Goal: Book appointment/travel/reservation

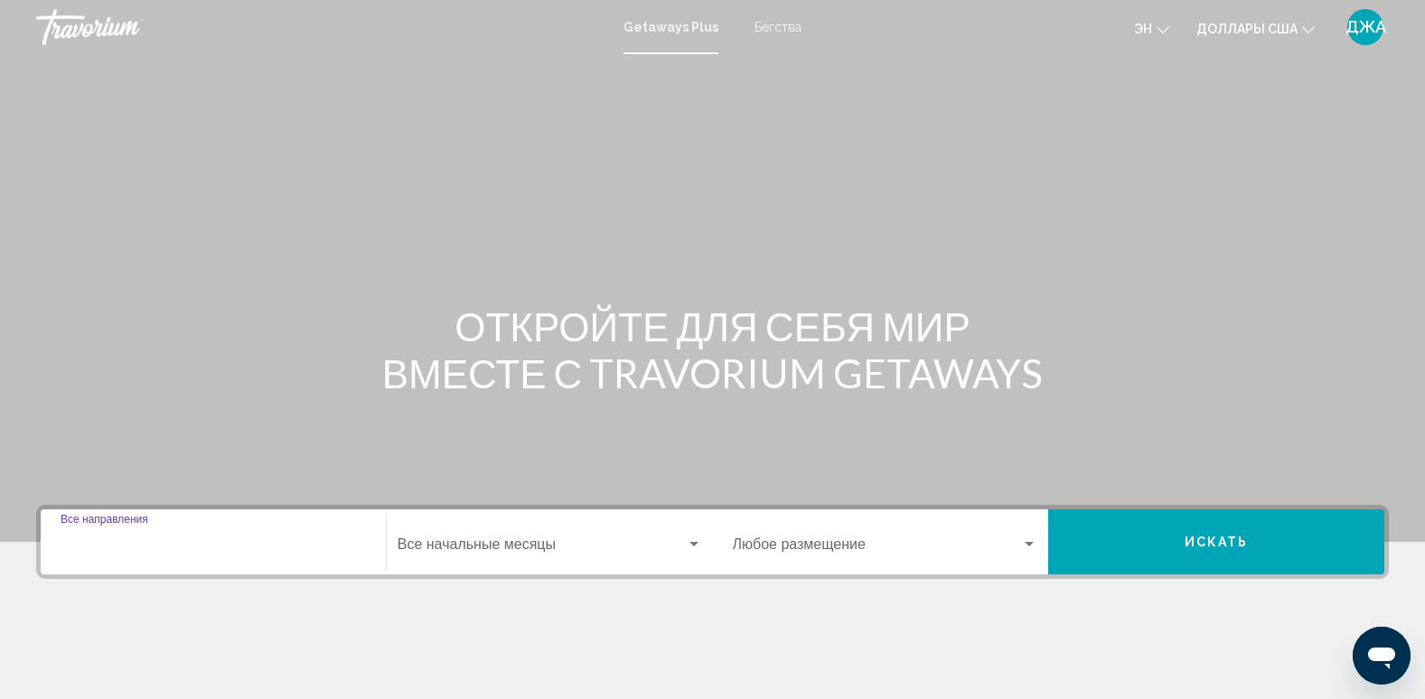
click at [187, 549] on input "Destination Все направления" at bounding box center [213, 548] width 305 height 16
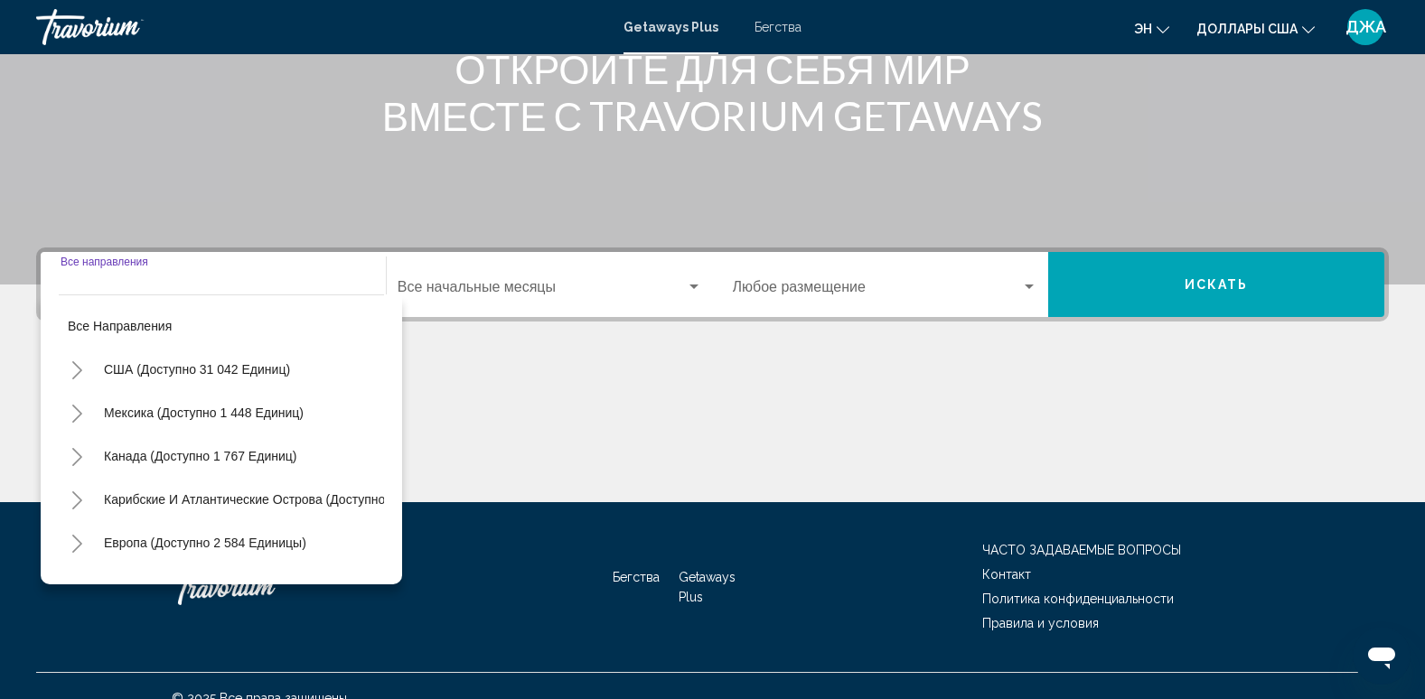
scroll to position [282, 0]
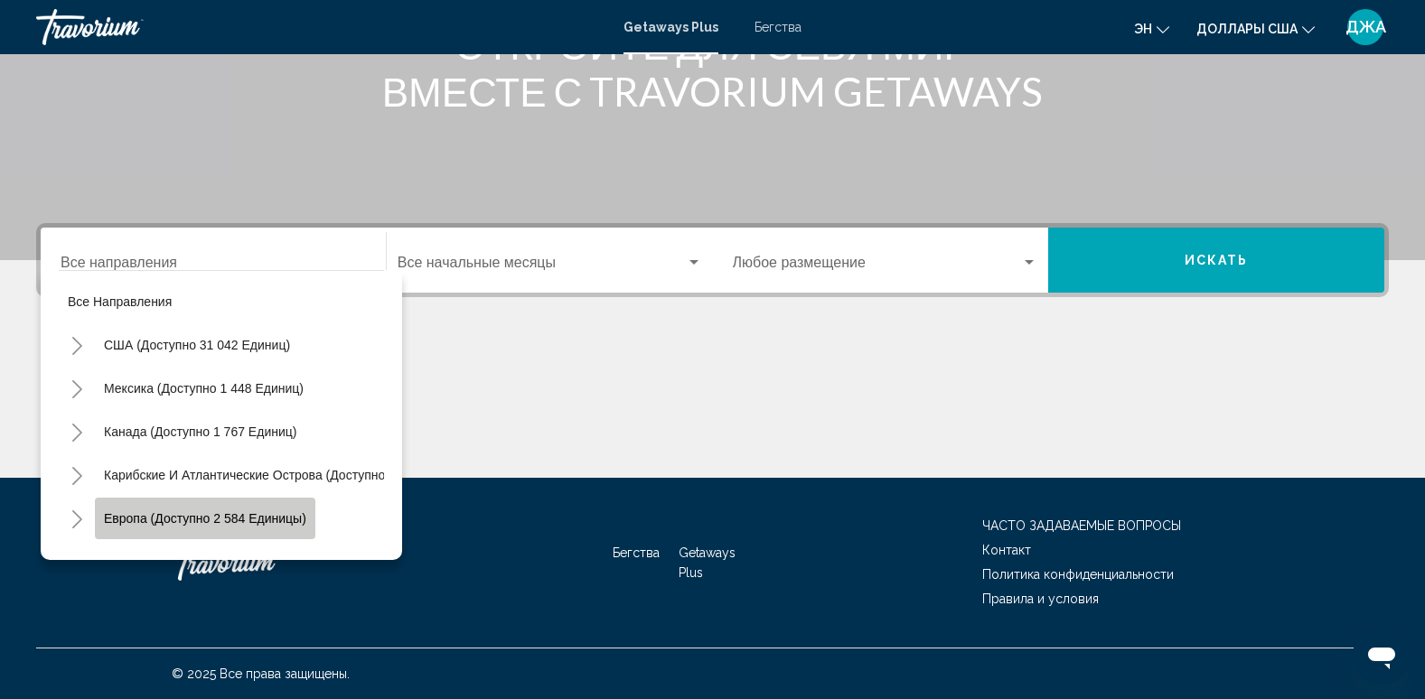
click at [246, 512] on span "Европа (доступно 2 584 единицы)" at bounding box center [205, 518] width 202 height 14
type input "**********"
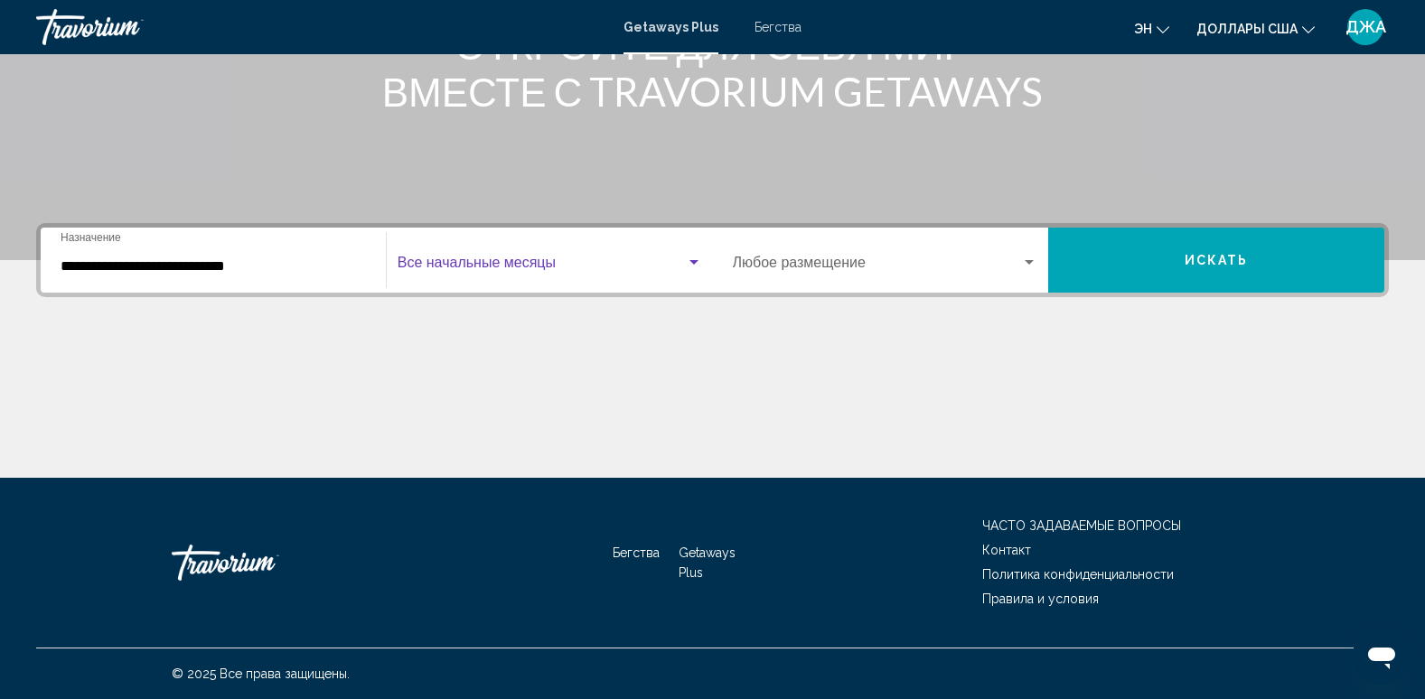
click at [547, 271] on span "Виджет поиска" at bounding box center [541, 266] width 288 height 16
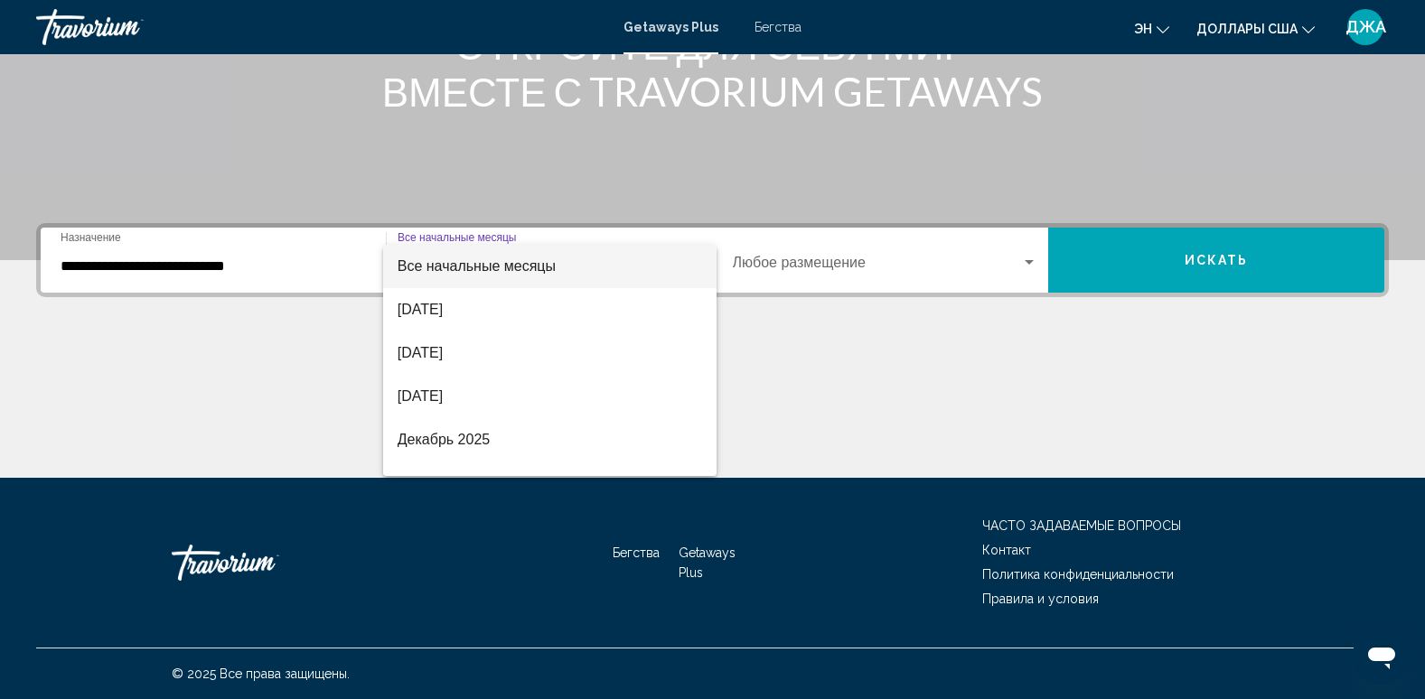
scroll to position [202, 0]
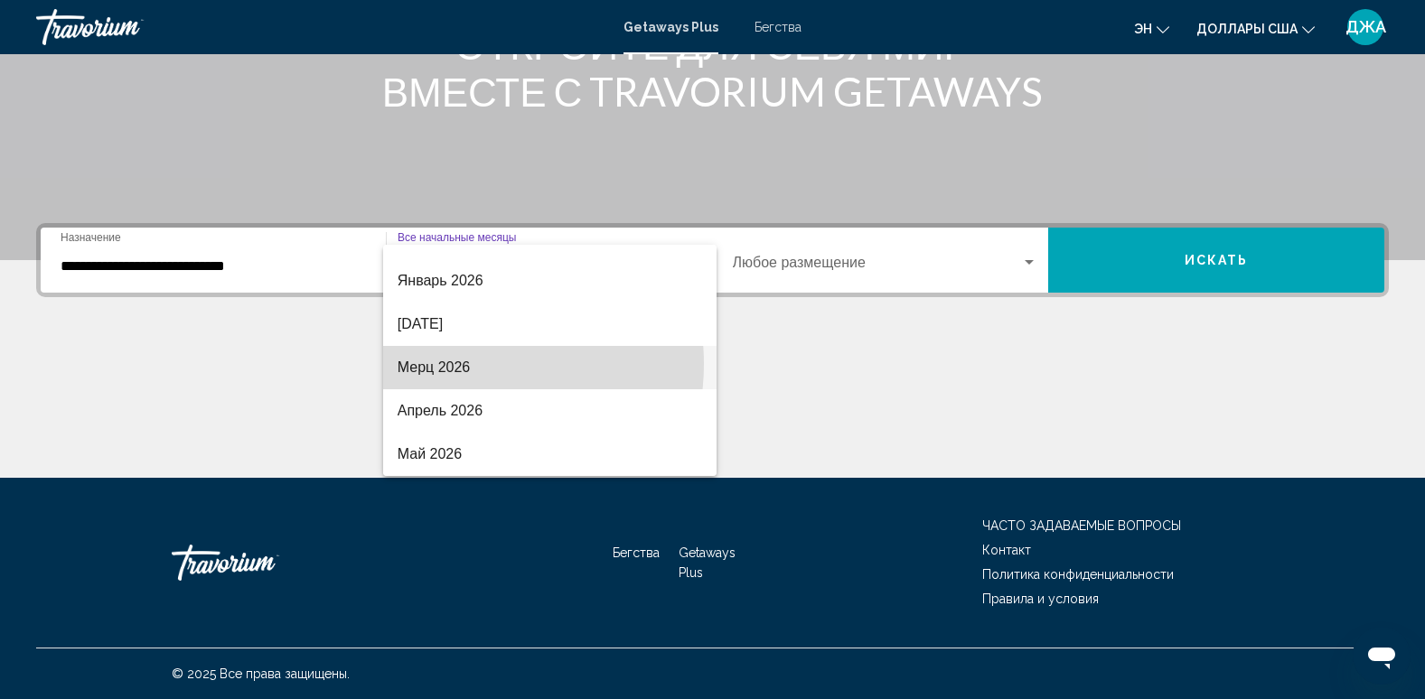
click at [465, 364] on font "Мерц 2026" at bounding box center [433, 367] width 73 height 15
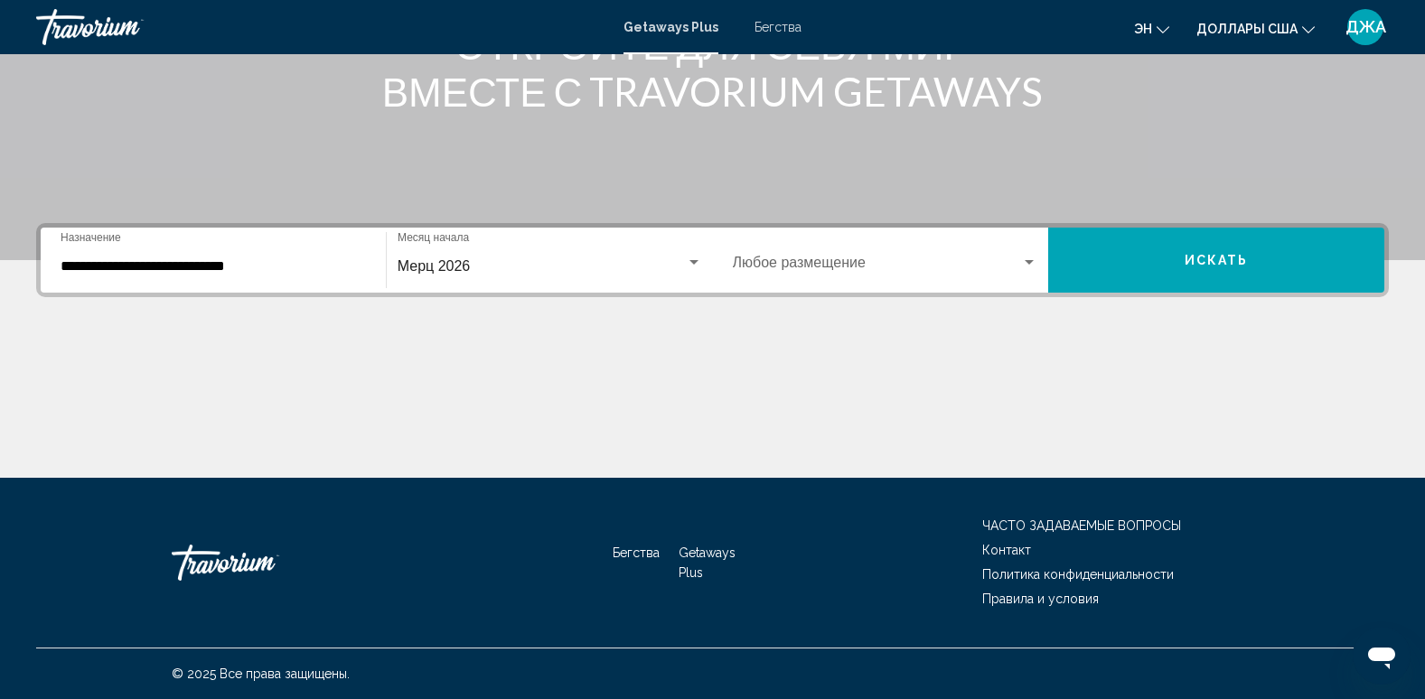
click at [856, 247] on div "Occupancy Любое размещение" at bounding box center [885, 260] width 305 height 57
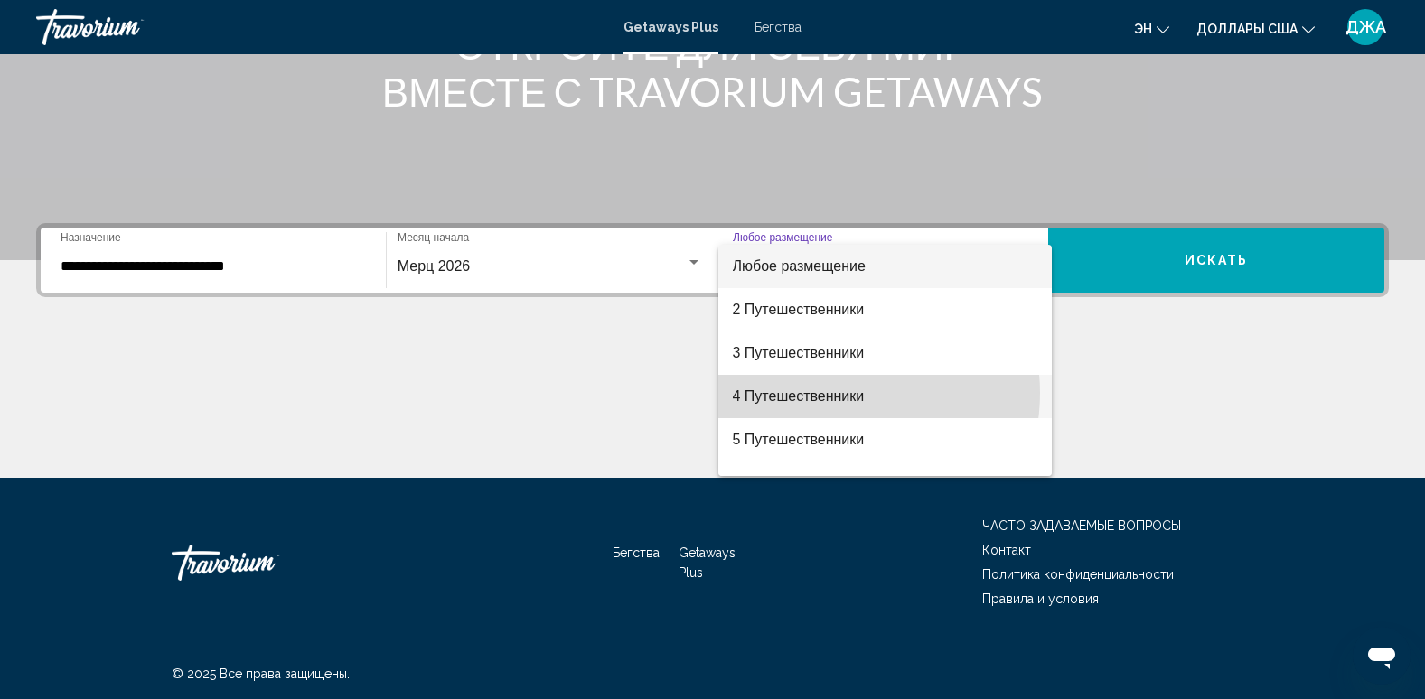
click at [838, 393] on font "4 Путешественники" at bounding box center [799, 395] width 132 height 15
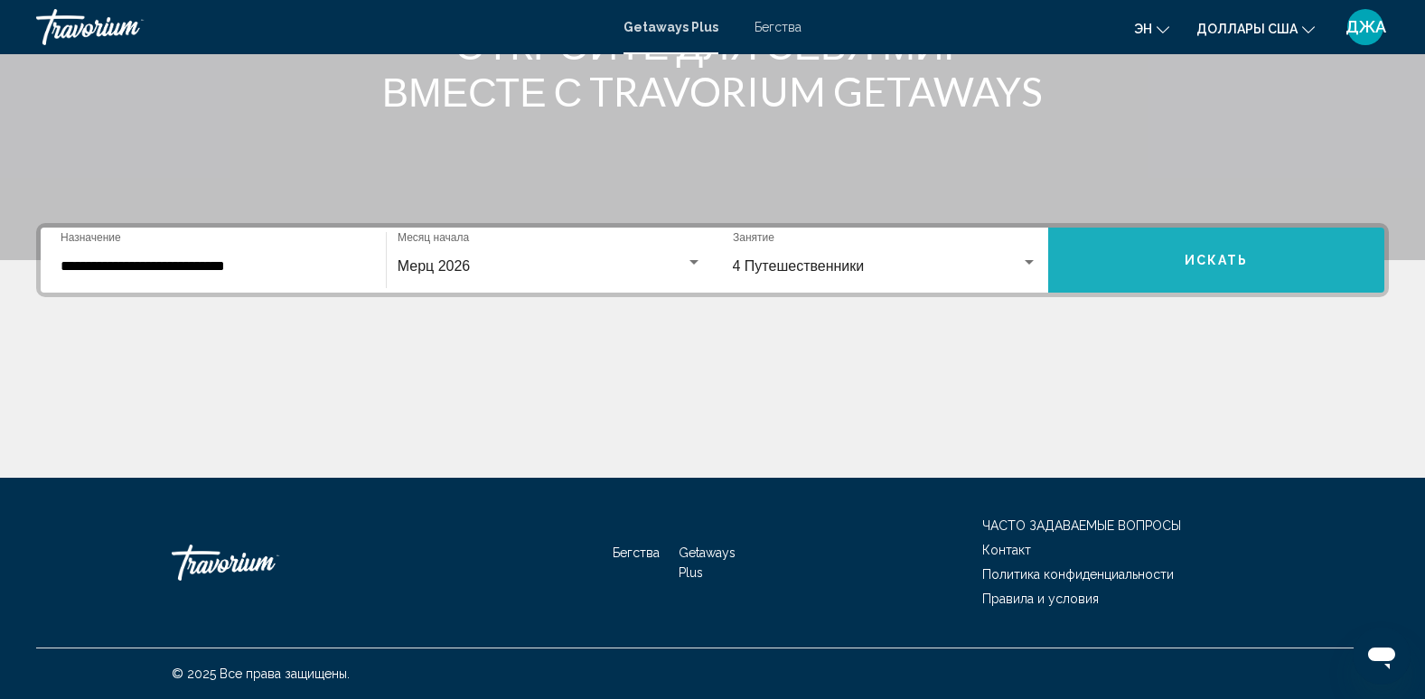
click at [1230, 256] on span "Искать" at bounding box center [1216, 261] width 64 height 14
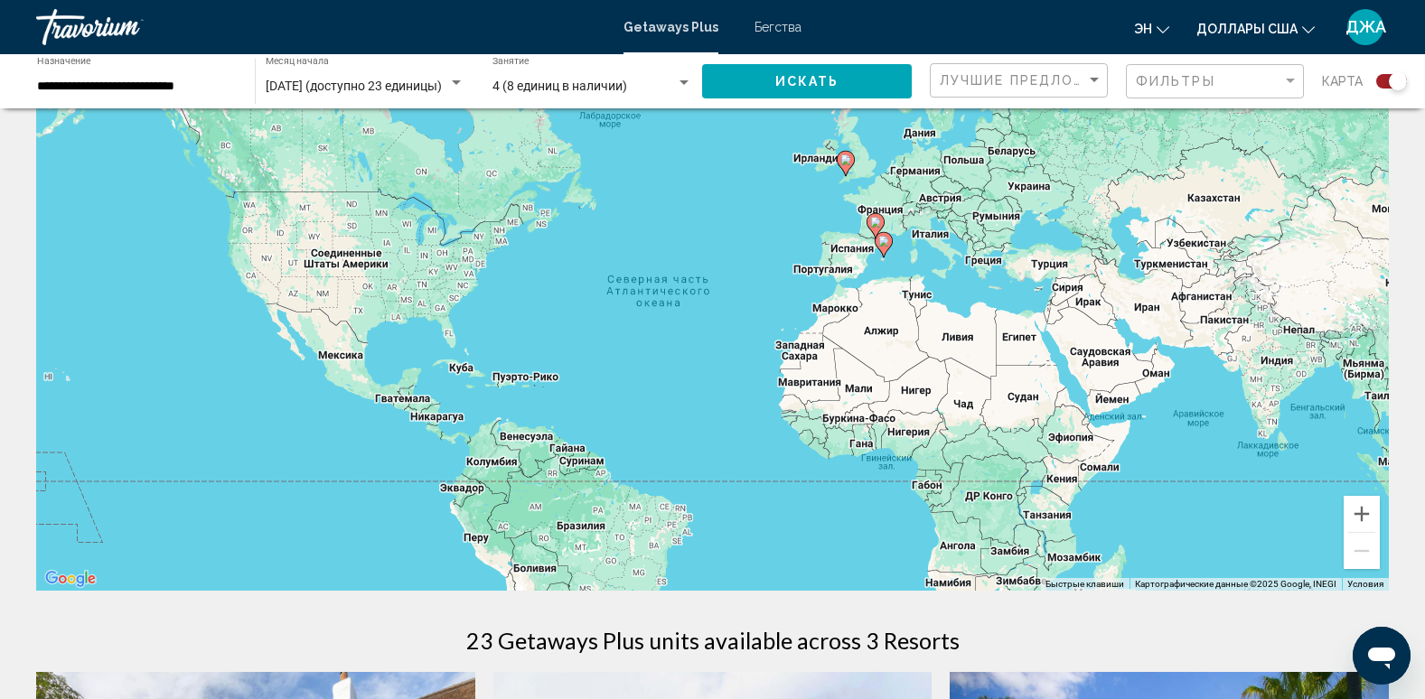
scroll to position [69, 0]
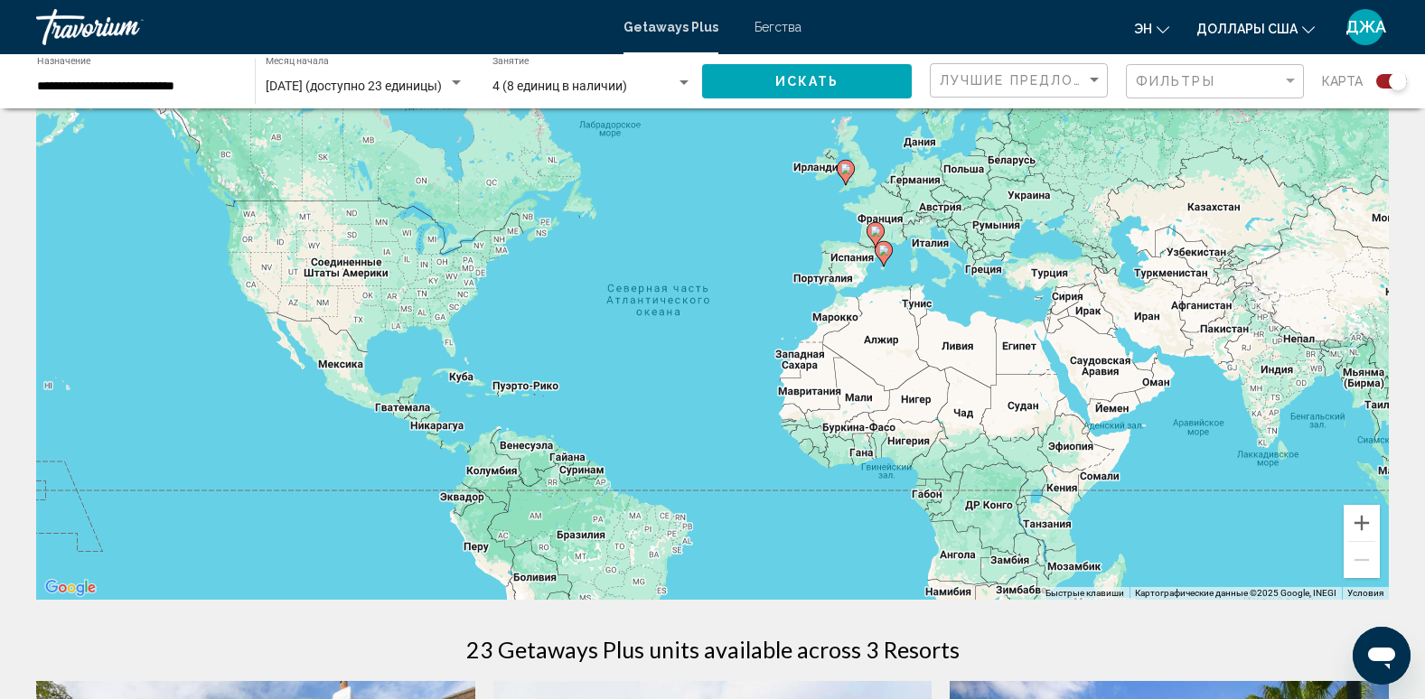
click at [137, 94] on div "**********" at bounding box center [137, 82] width 200 height 50
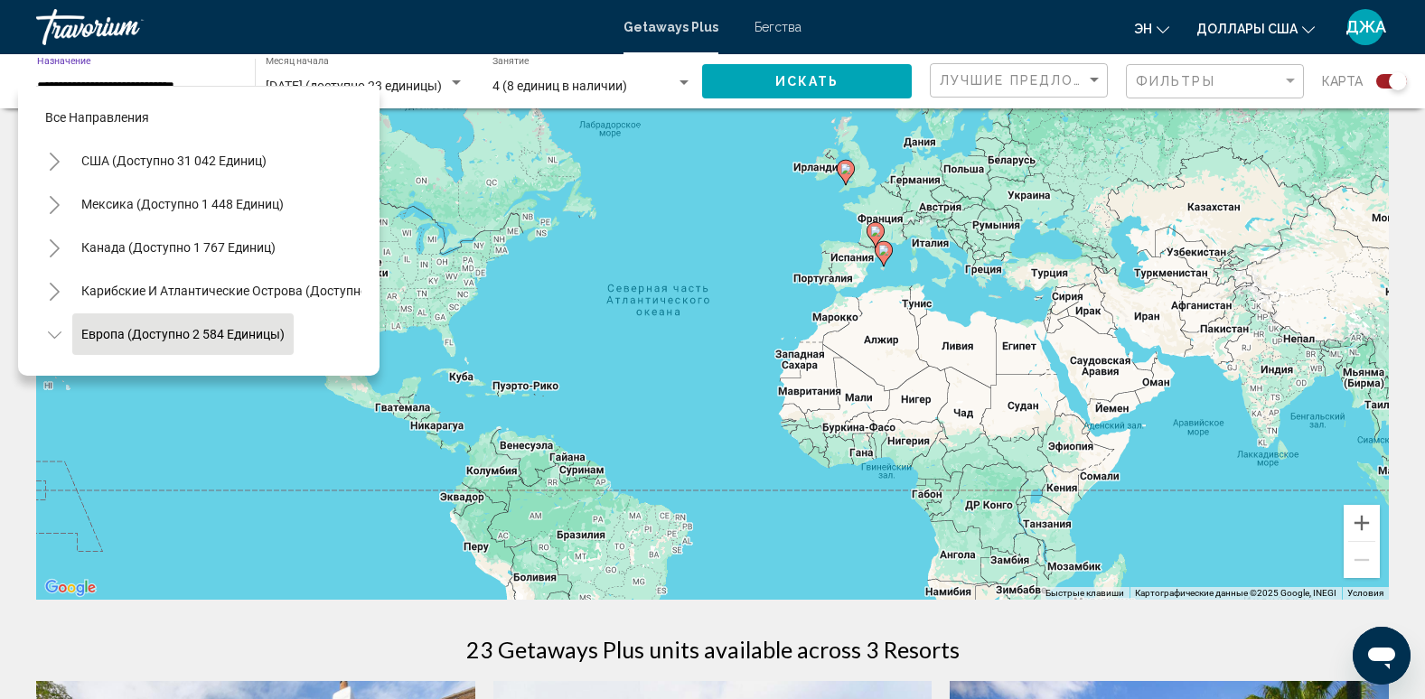
scroll to position [115, 0]
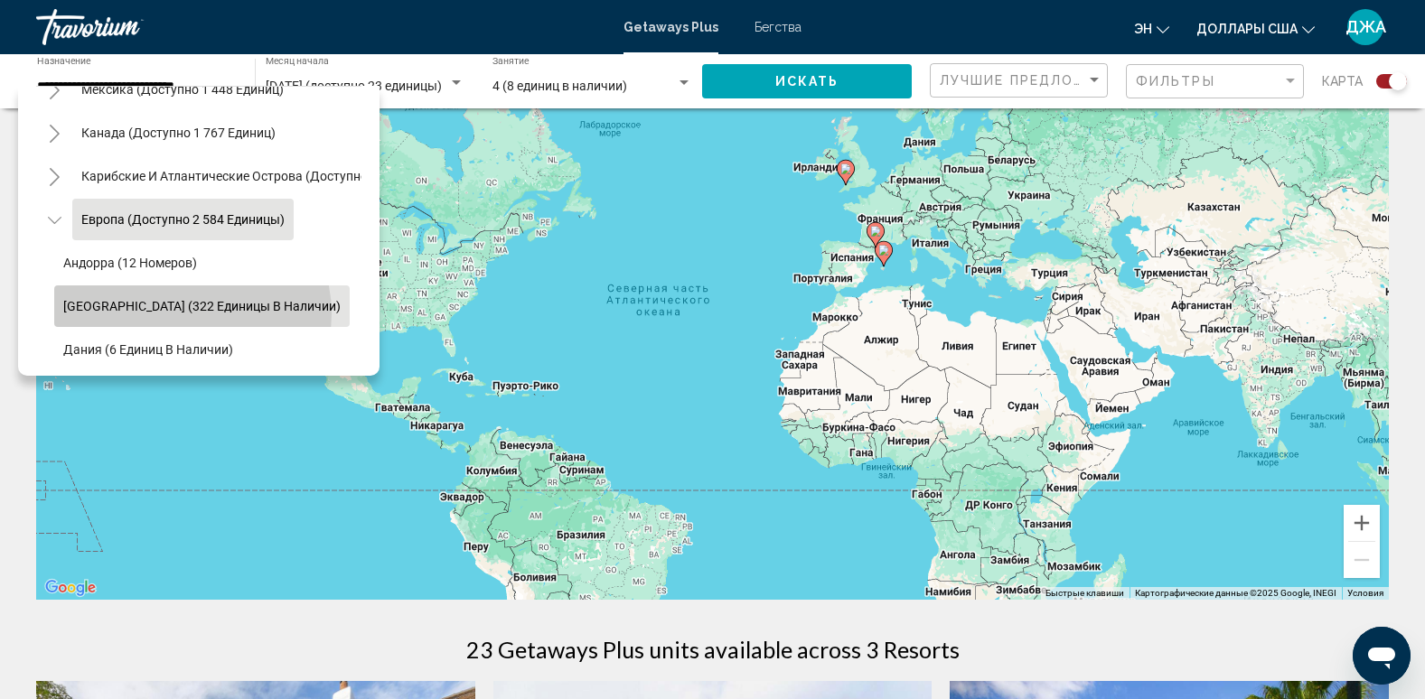
click at [192, 313] on button "[GEOGRAPHIC_DATA] (322 единицы в наличии)" at bounding box center [201, 306] width 295 height 42
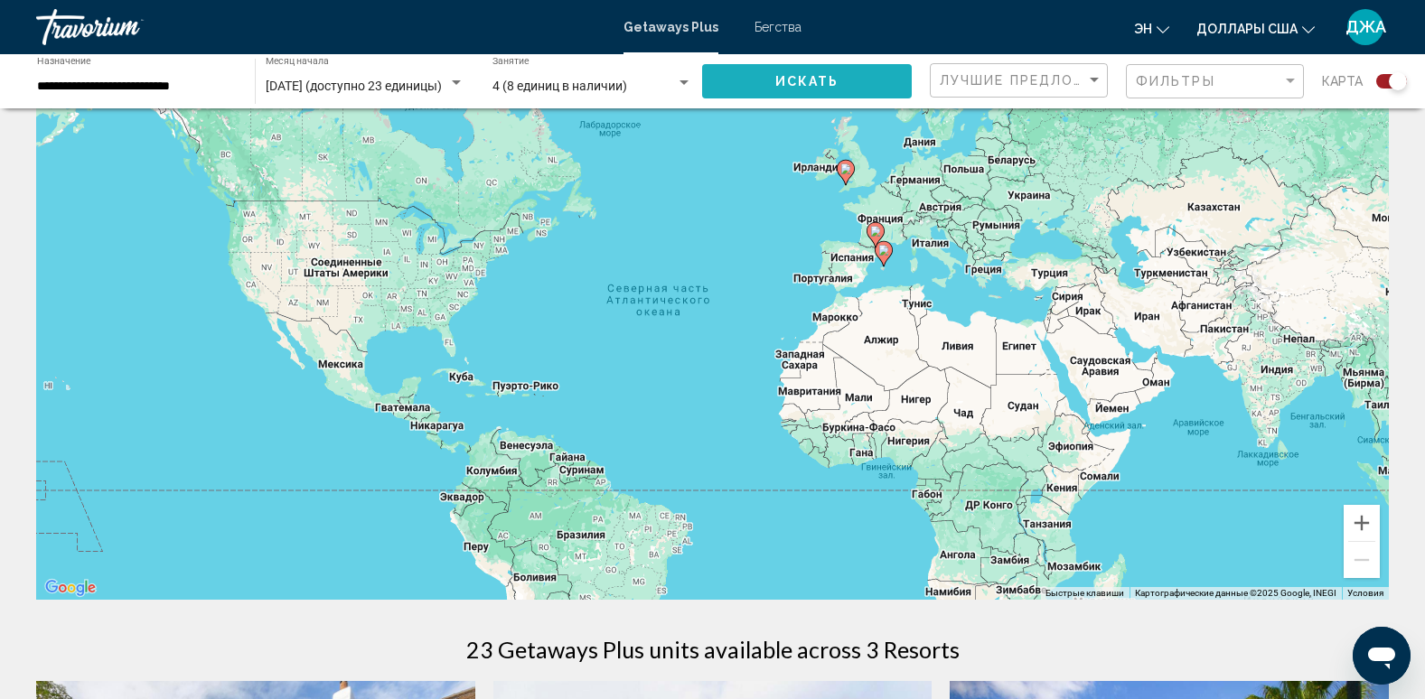
click at [810, 73] on span "Искать" at bounding box center [807, 80] width 64 height 14
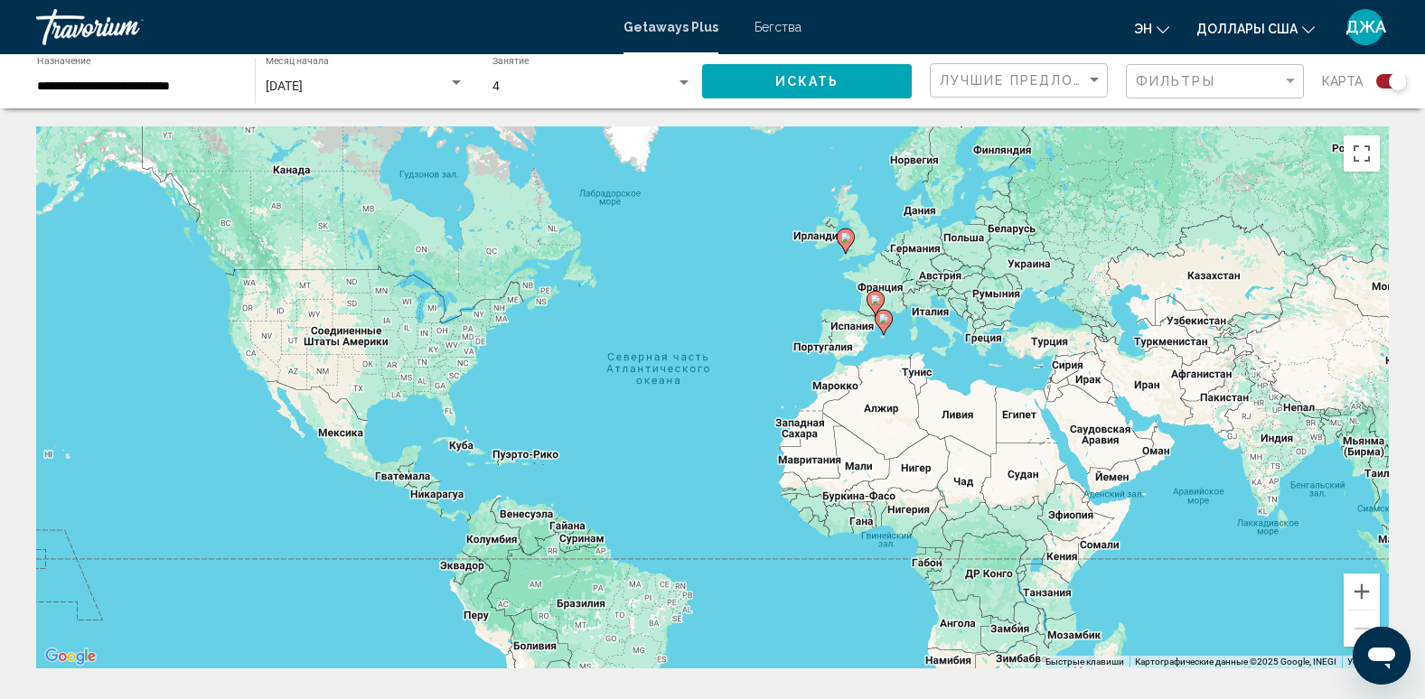
click at [139, 78] on div "**********" at bounding box center [137, 82] width 200 height 50
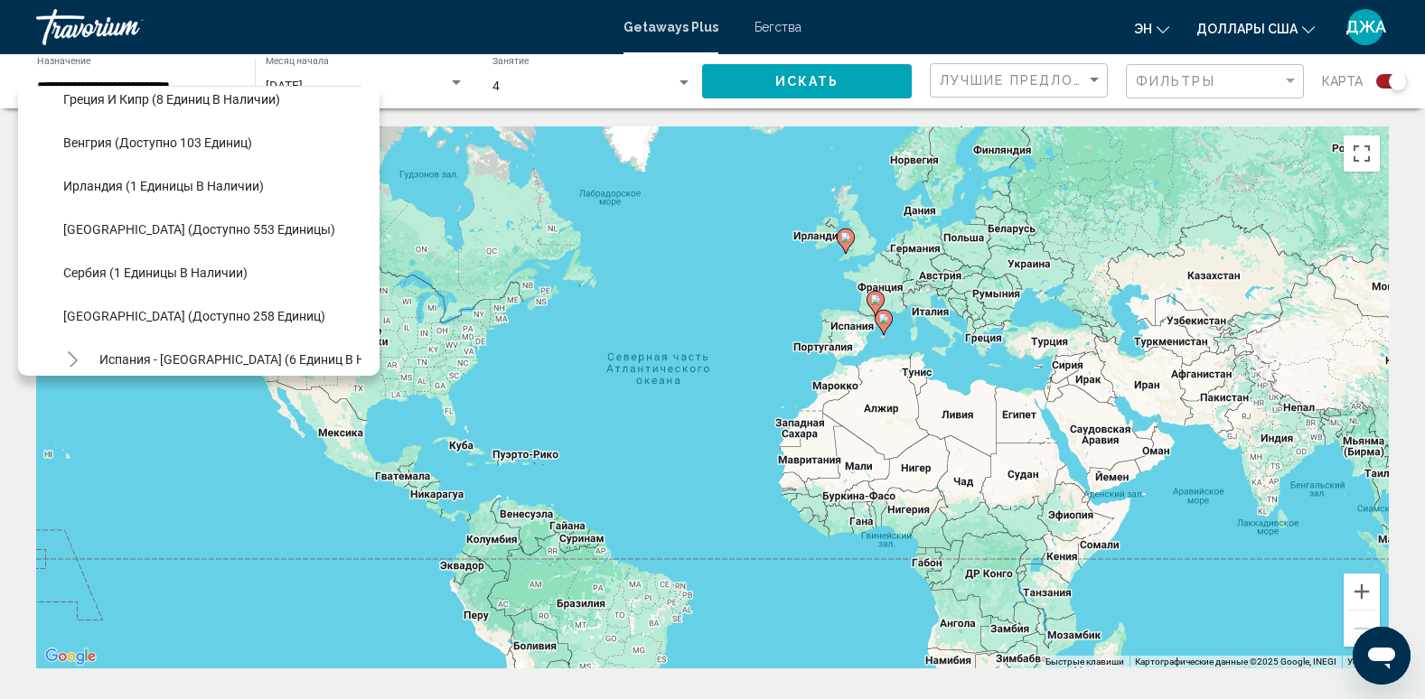
scroll to position [544, 0]
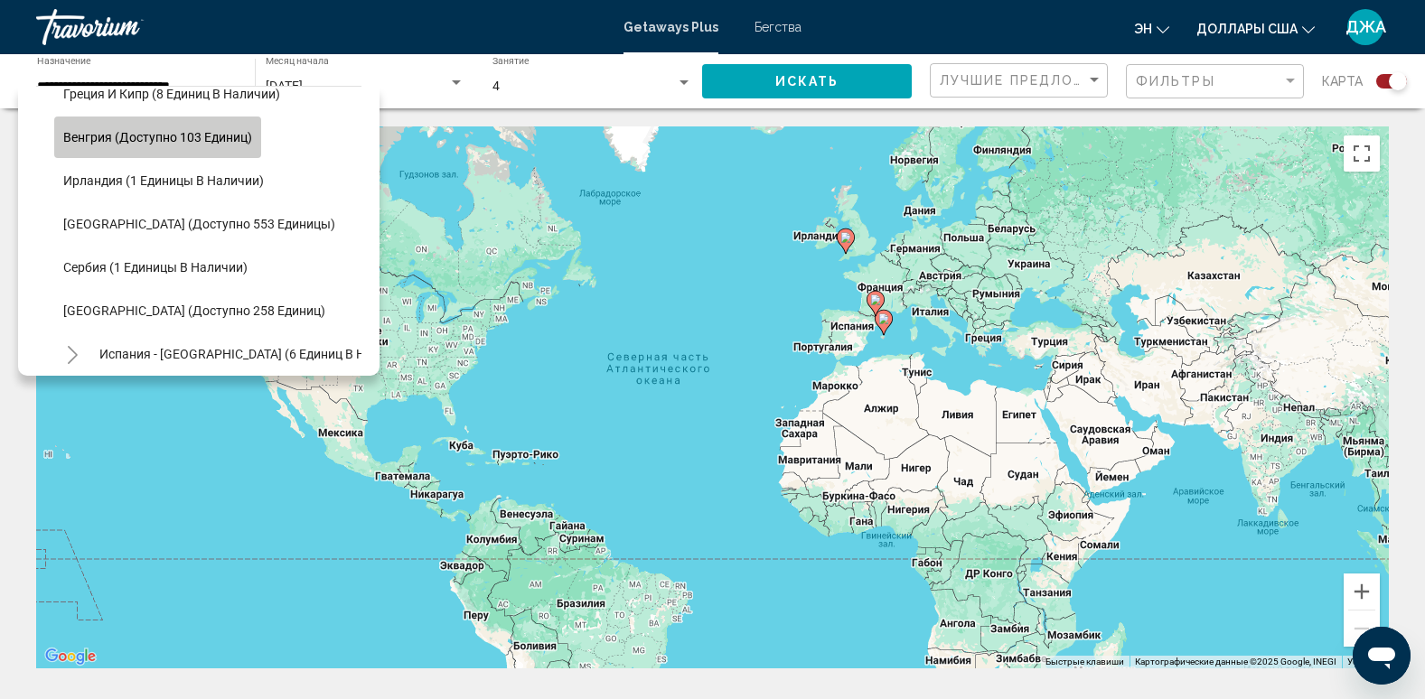
click at [196, 136] on span "Венгрия (доступно 103 единиц)" at bounding box center [157, 137] width 189 height 14
type input "**********"
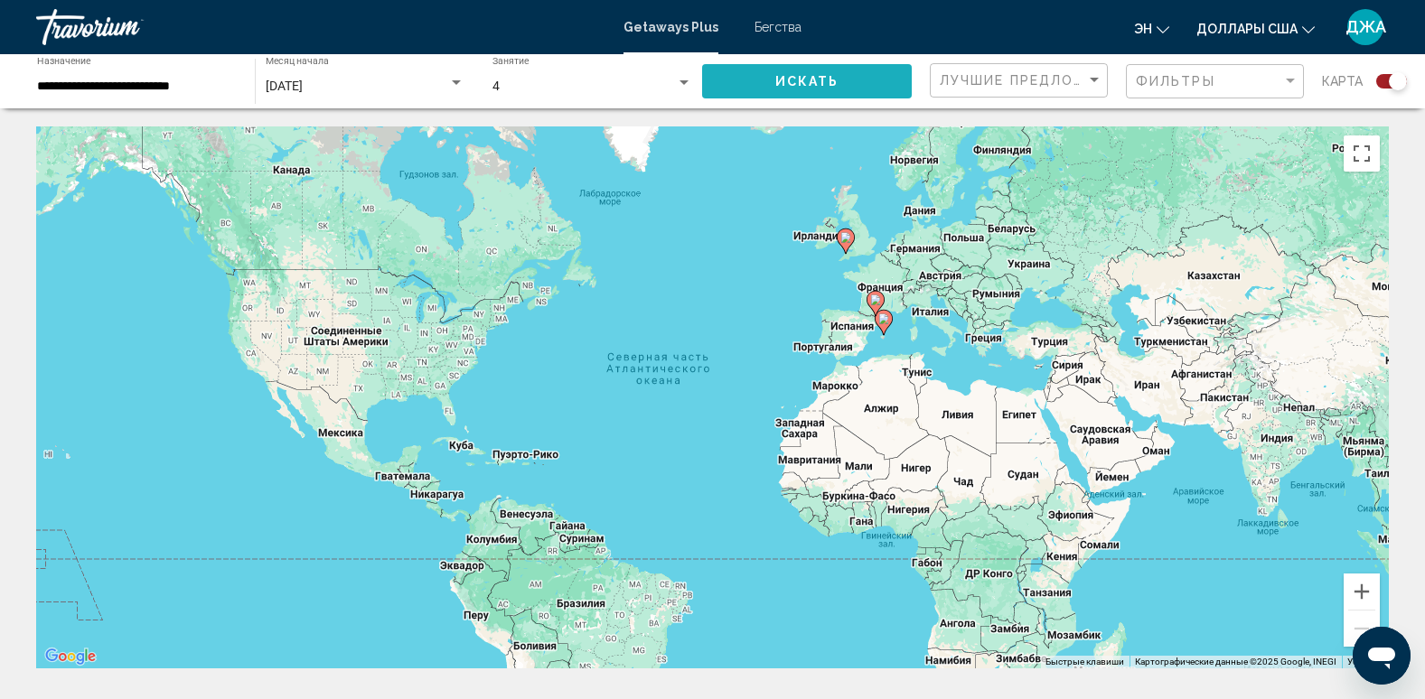
click at [809, 83] on span "Искать" at bounding box center [807, 82] width 64 height 14
click at [335, 82] on div "[DATE]" at bounding box center [357, 86] width 182 height 14
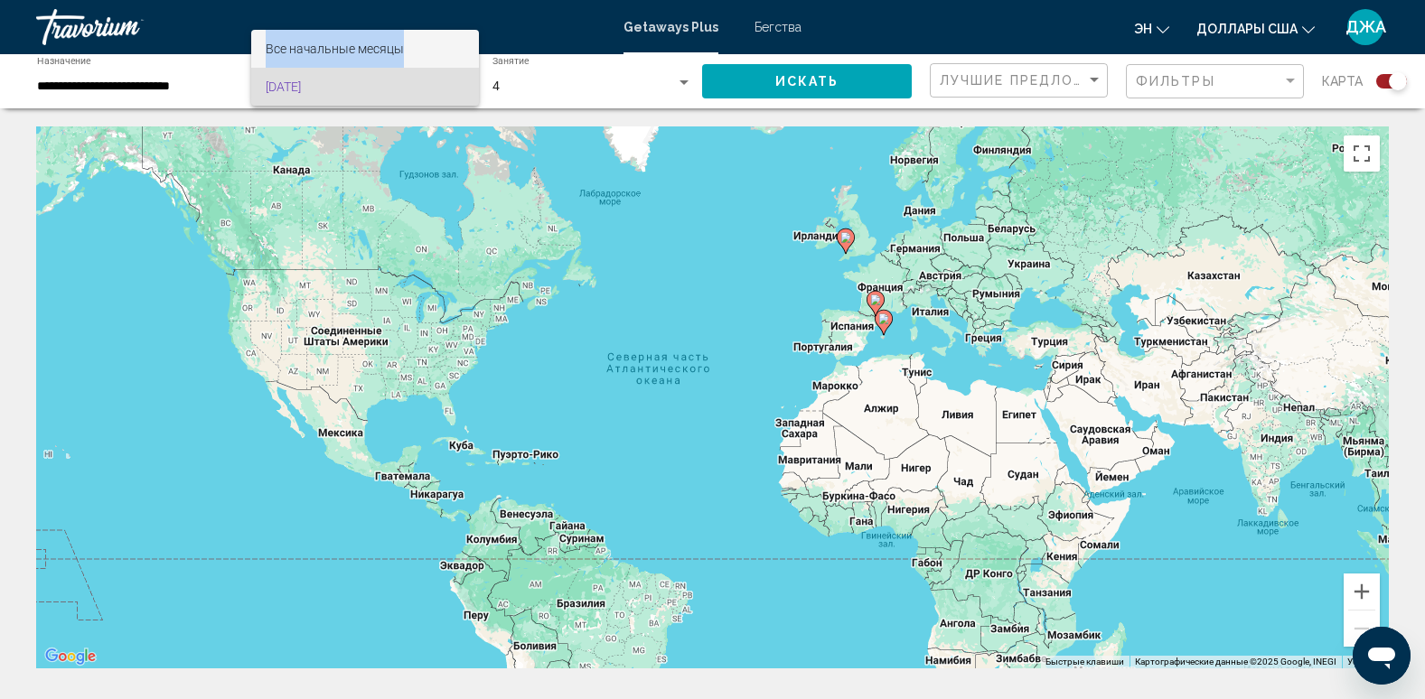
drag, startPoint x: 408, startPoint y: 23, endPoint x: 406, endPoint y: 58, distance: 34.4
click at [406, 58] on div "Все начальные месяцы [DATE]" at bounding box center [712, 349] width 1425 height 699
click at [406, 58] on span "Все начальные месяцы" at bounding box center [365, 49] width 199 height 38
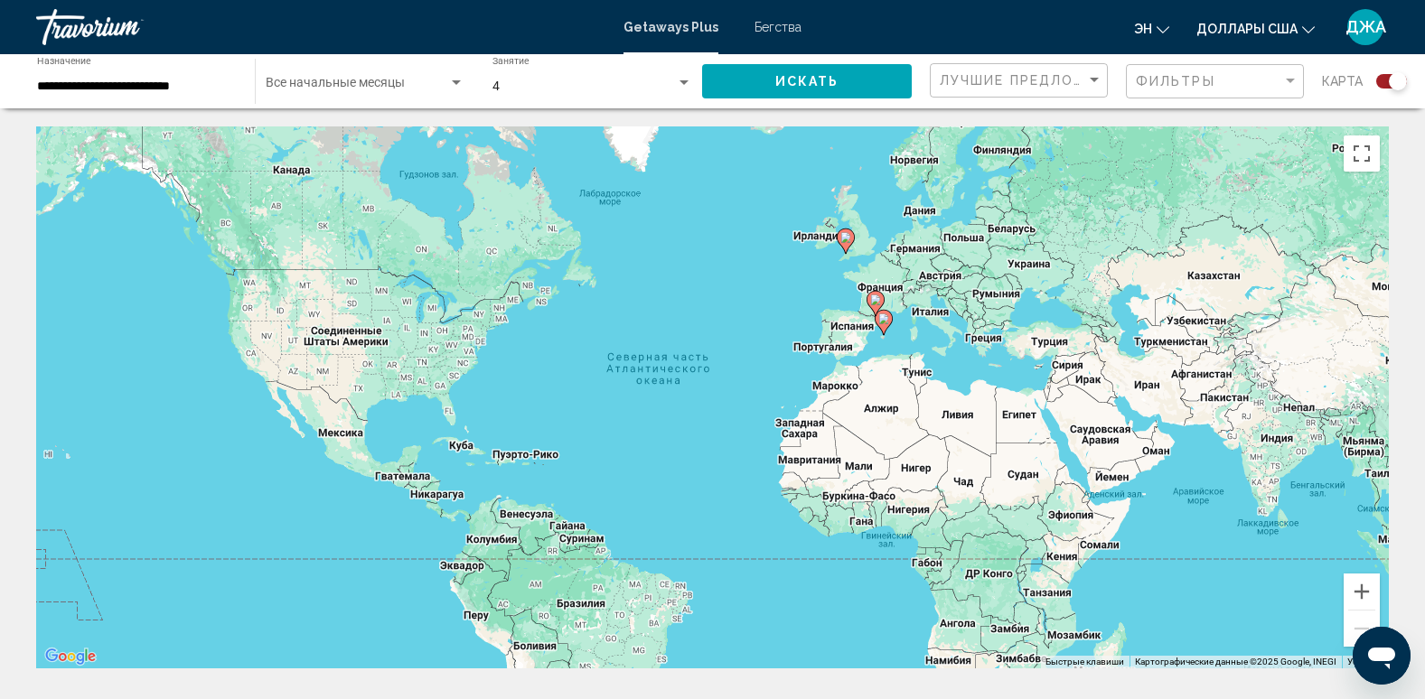
click at [60, 200] on div "Чтобы активировать перетаскивание с помощью клавиатуры, нажмите Alt + Ввод. Пос…" at bounding box center [712, 397] width 1352 height 542
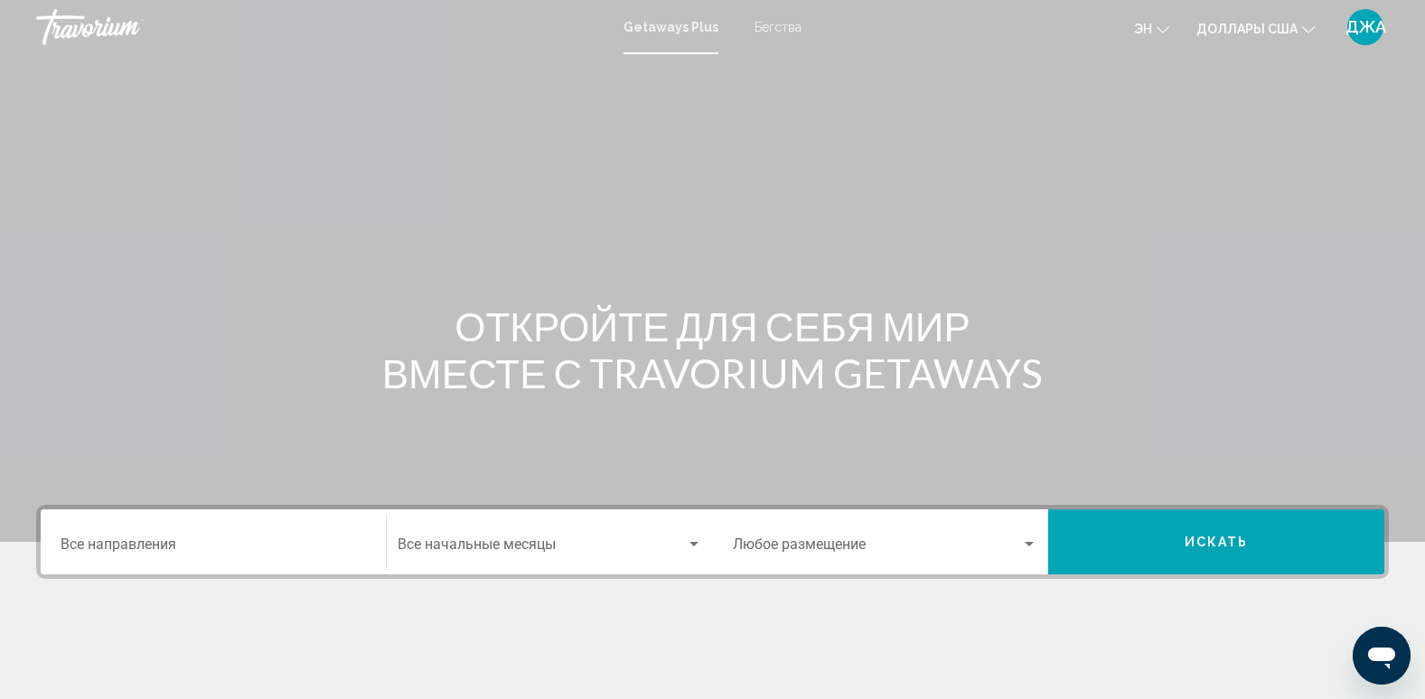
click at [219, 527] on div "Destination Все направления" at bounding box center [213, 542] width 305 height 57
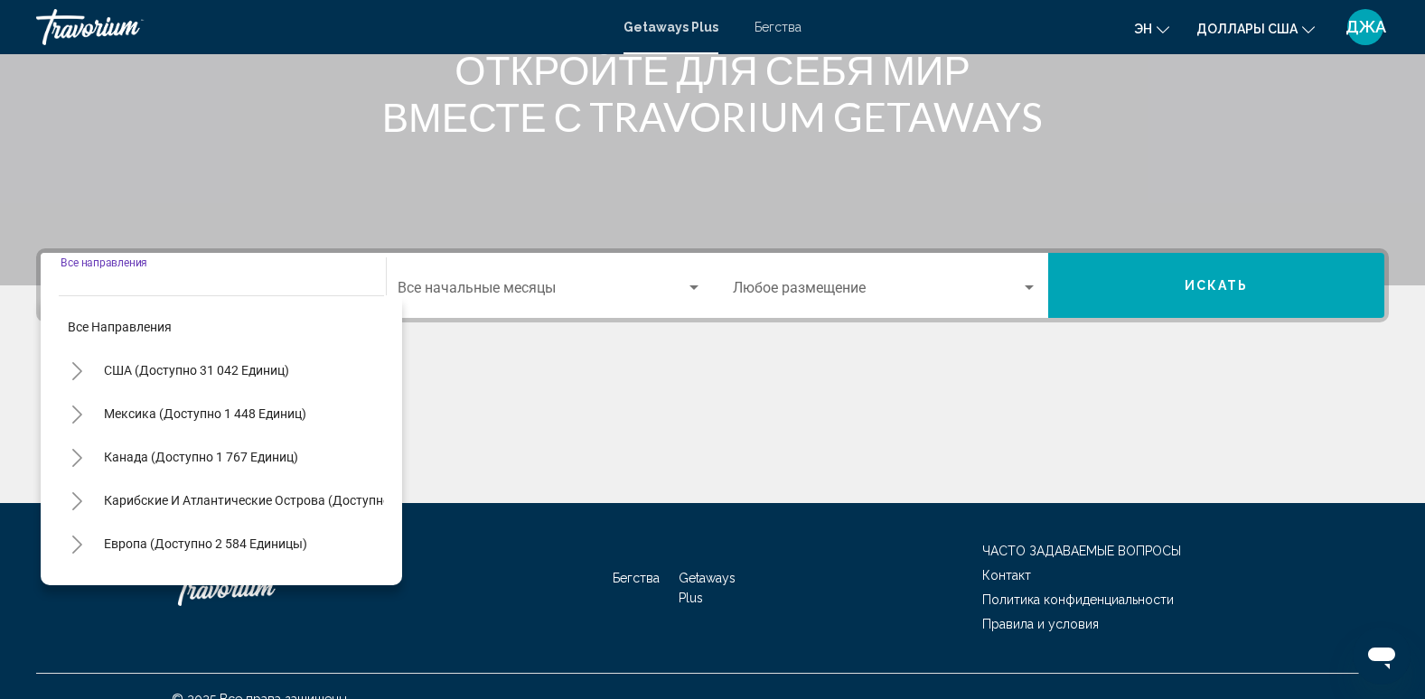
scroll to position [282, 0]
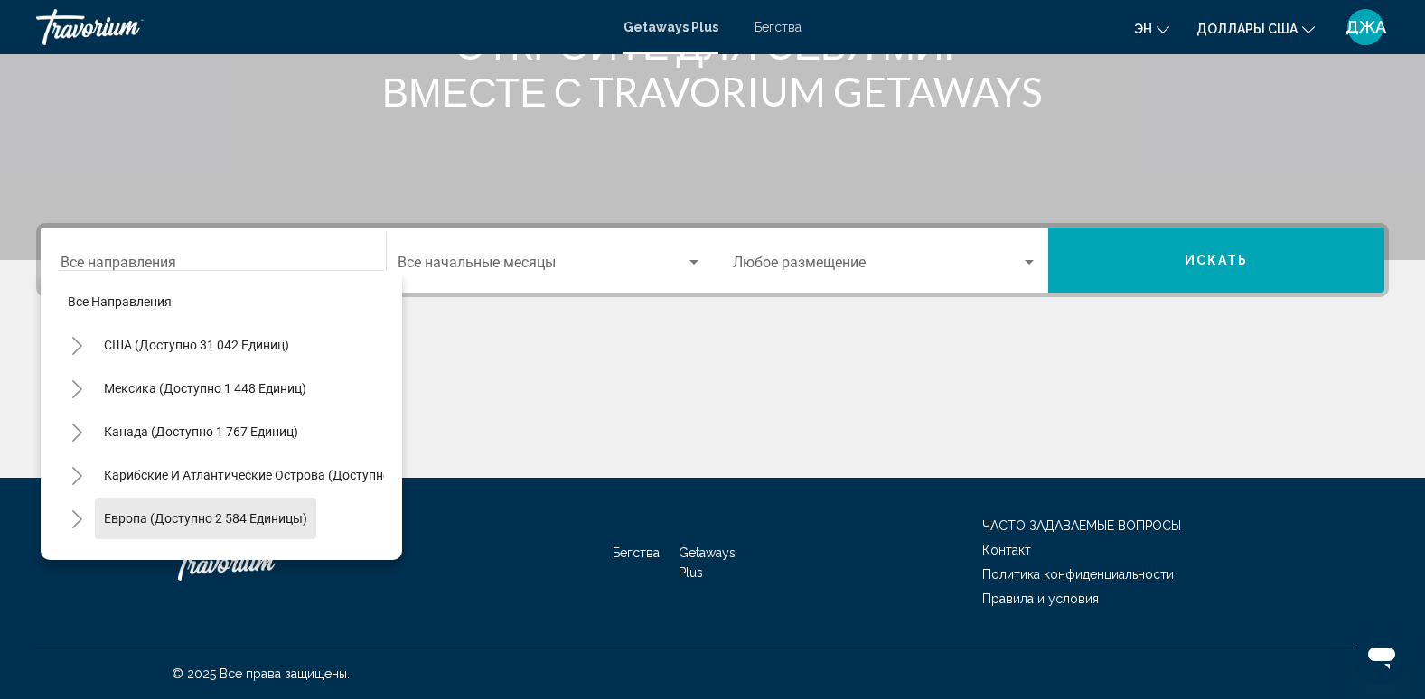
click at [219, 527] on button "Европа (доступно 2 584 единицы)" at bounding box center [205, 519] width 221 height 42
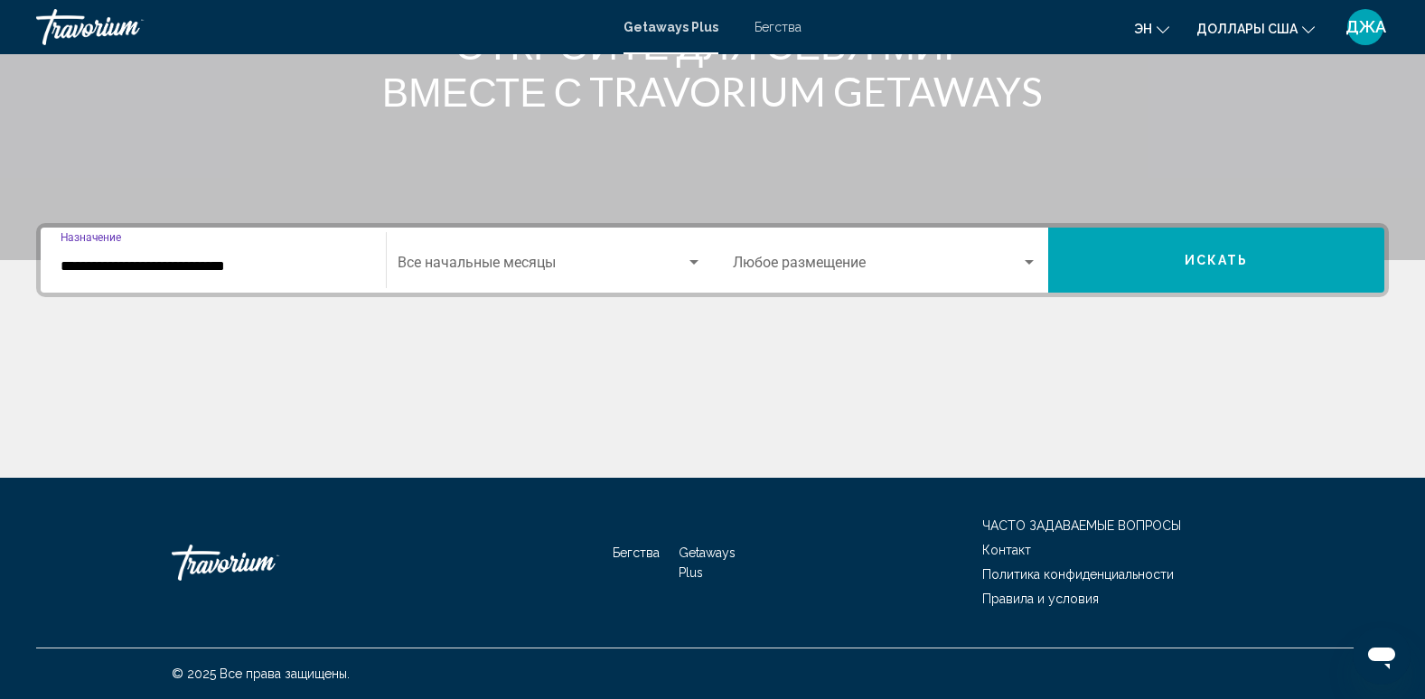
click at [277, 266] on input "**********" at bounding box center [213, 266] width 305 height 16
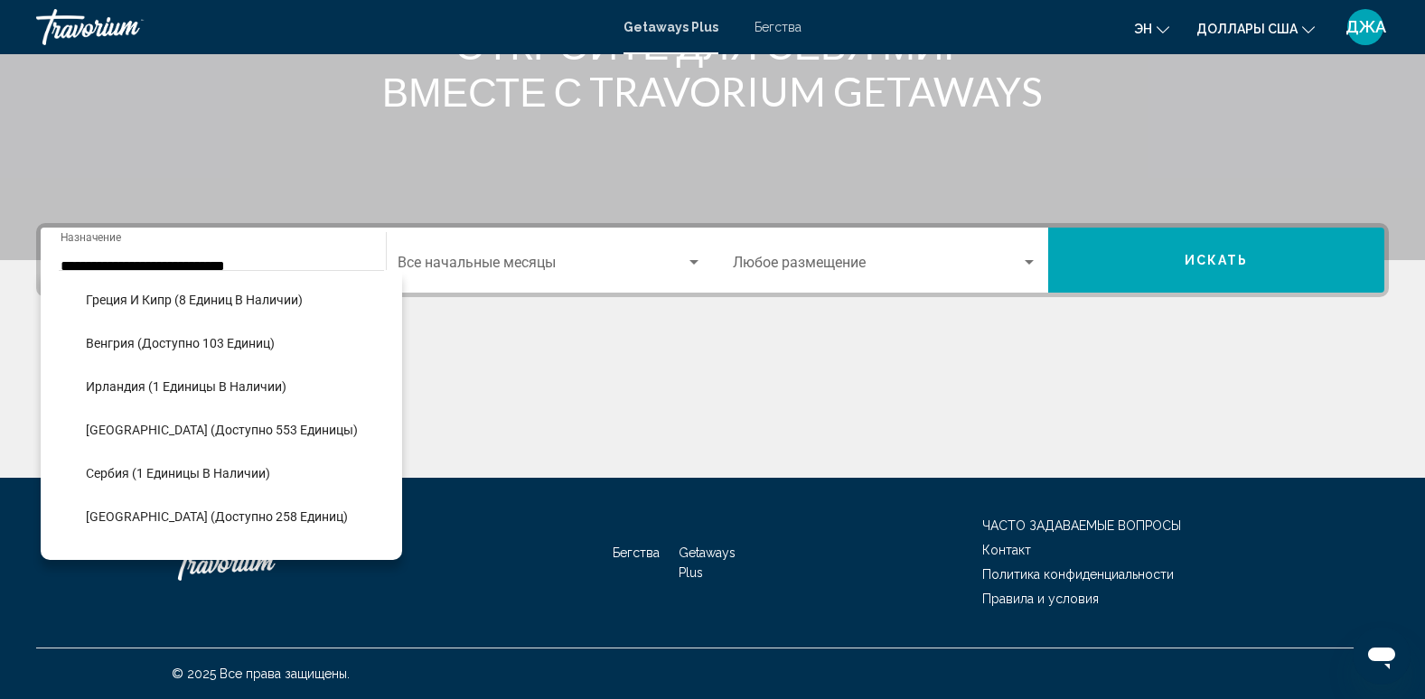
scroll to position [517, 0]
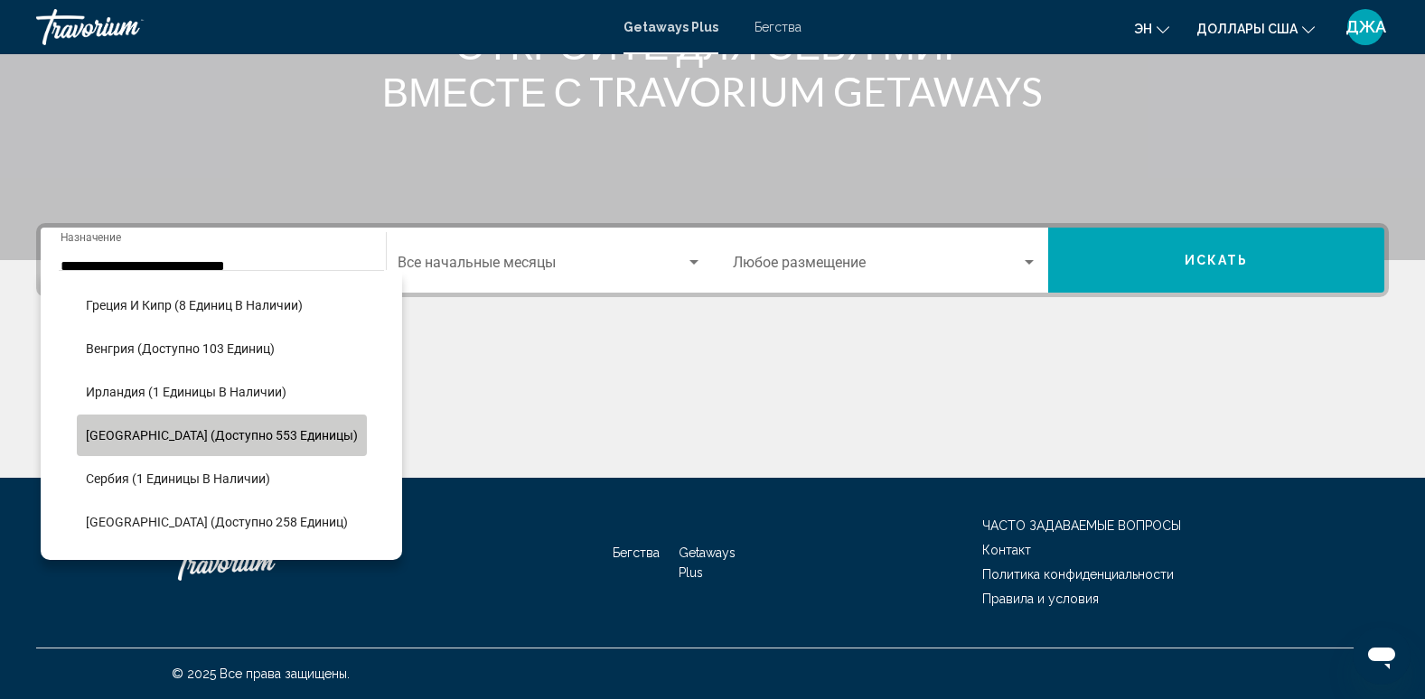
click at [257, 422] on button "[GEOGRAPHIC_DATA] (доступно 553 единицы)" at bounding box center [222, 436] width 290 height 42
type input "**********"
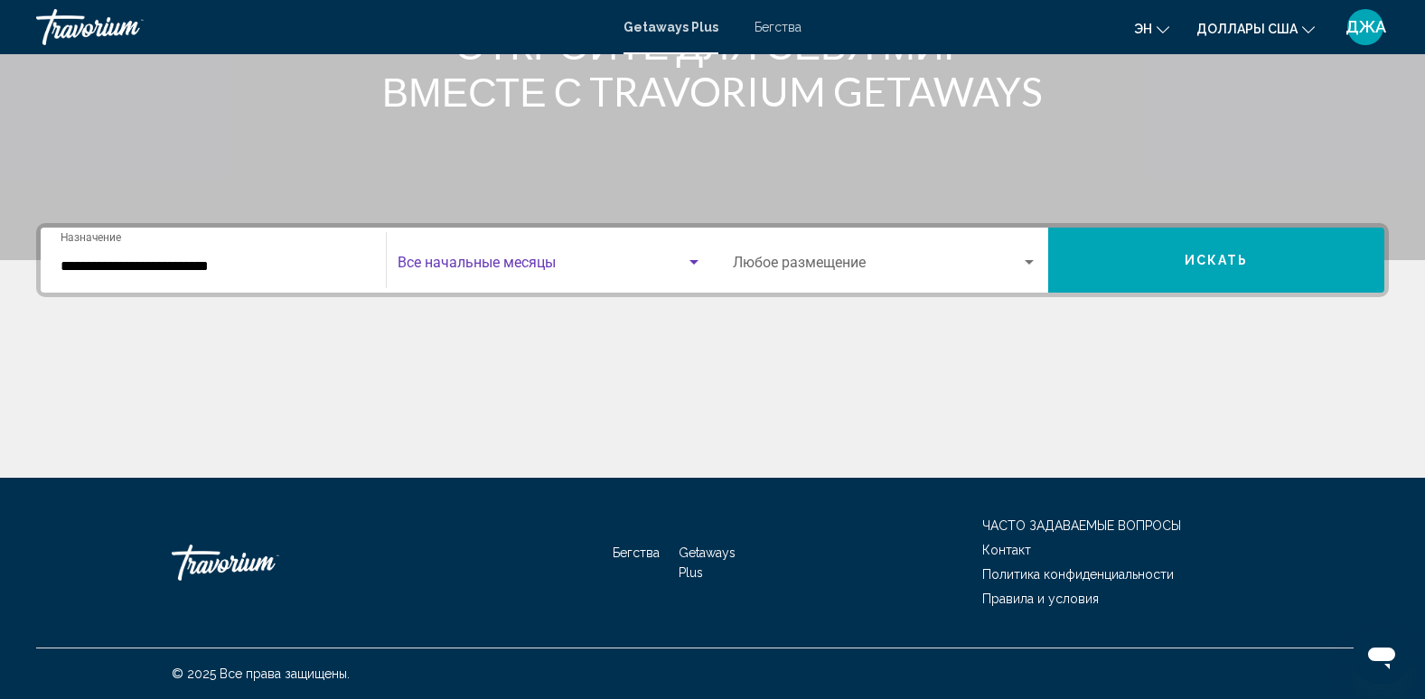
click at [602, 265] on span "Виджет поиска" at bounding box center [541, 266] width 288 height 16
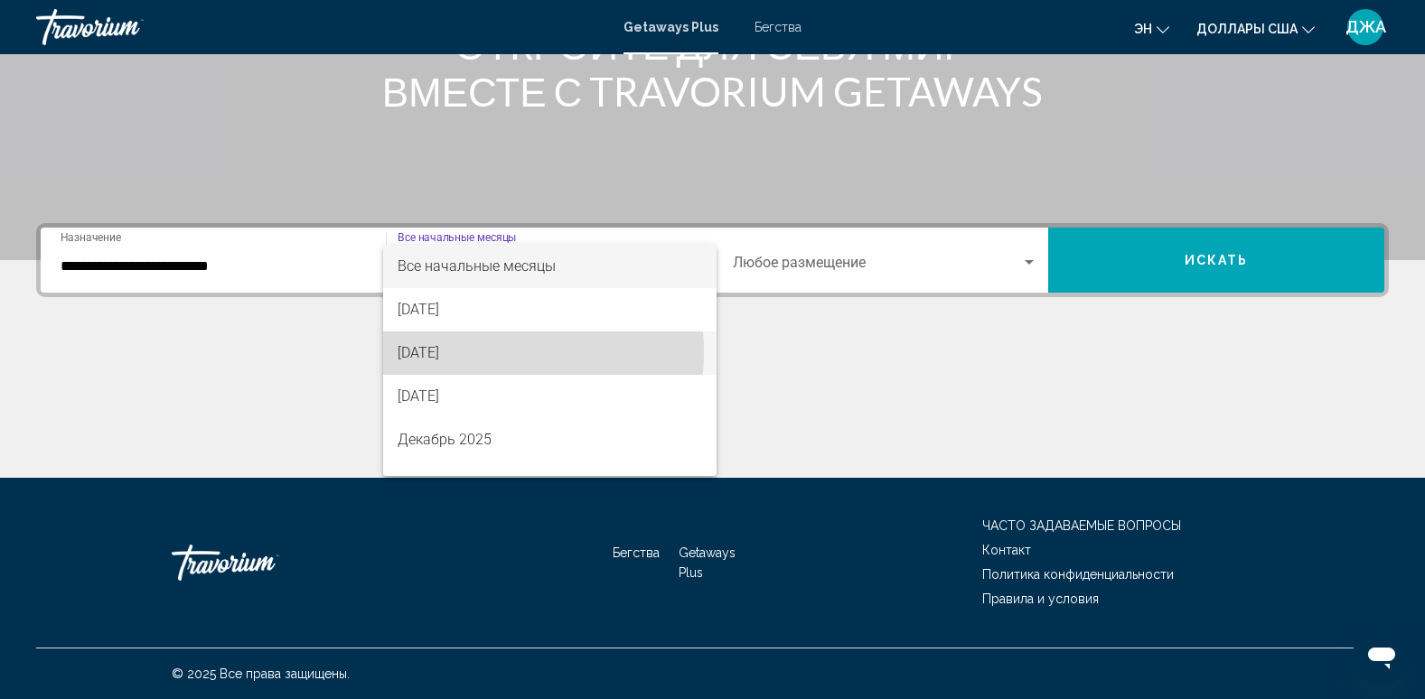
click at [493, 352] on span "[DATE]" at bounding box center [549, 353] width 304 height 43
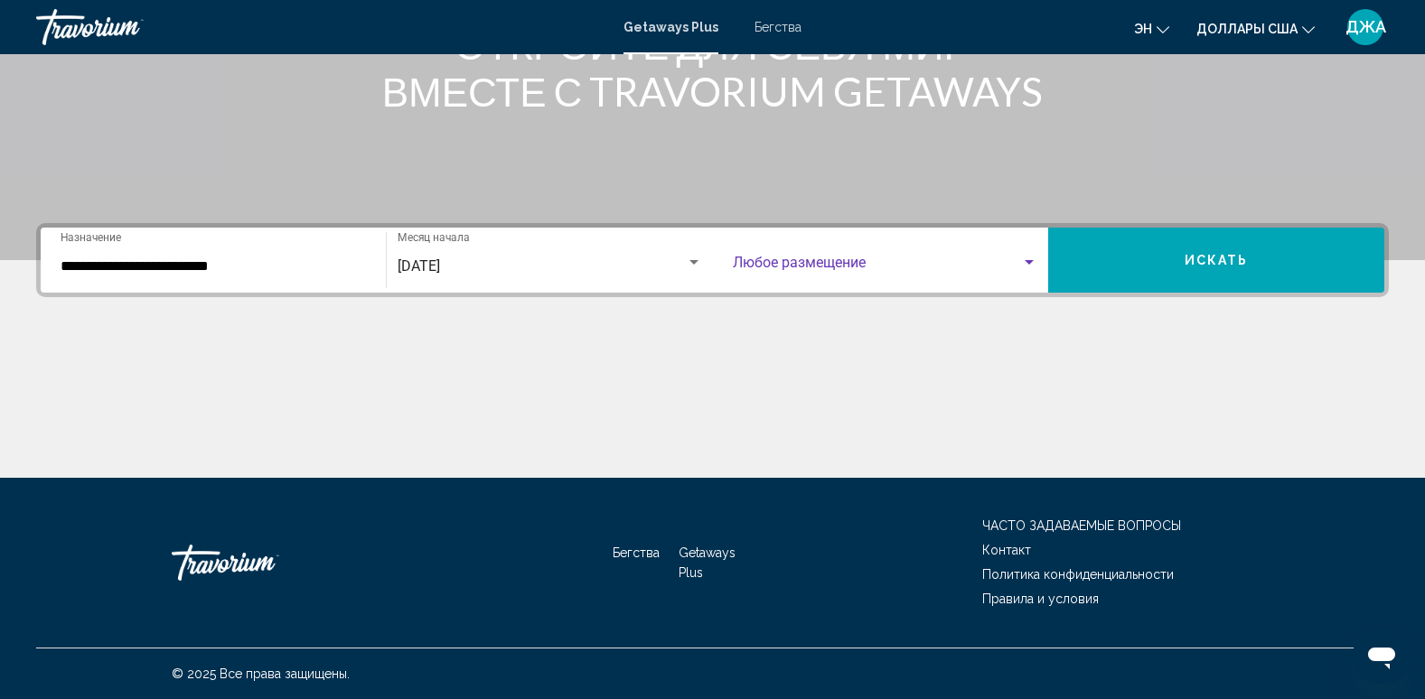
click at [1023, 258] on div "Виджет поиска" at bounding box center [1029, 263] width 16 height 14
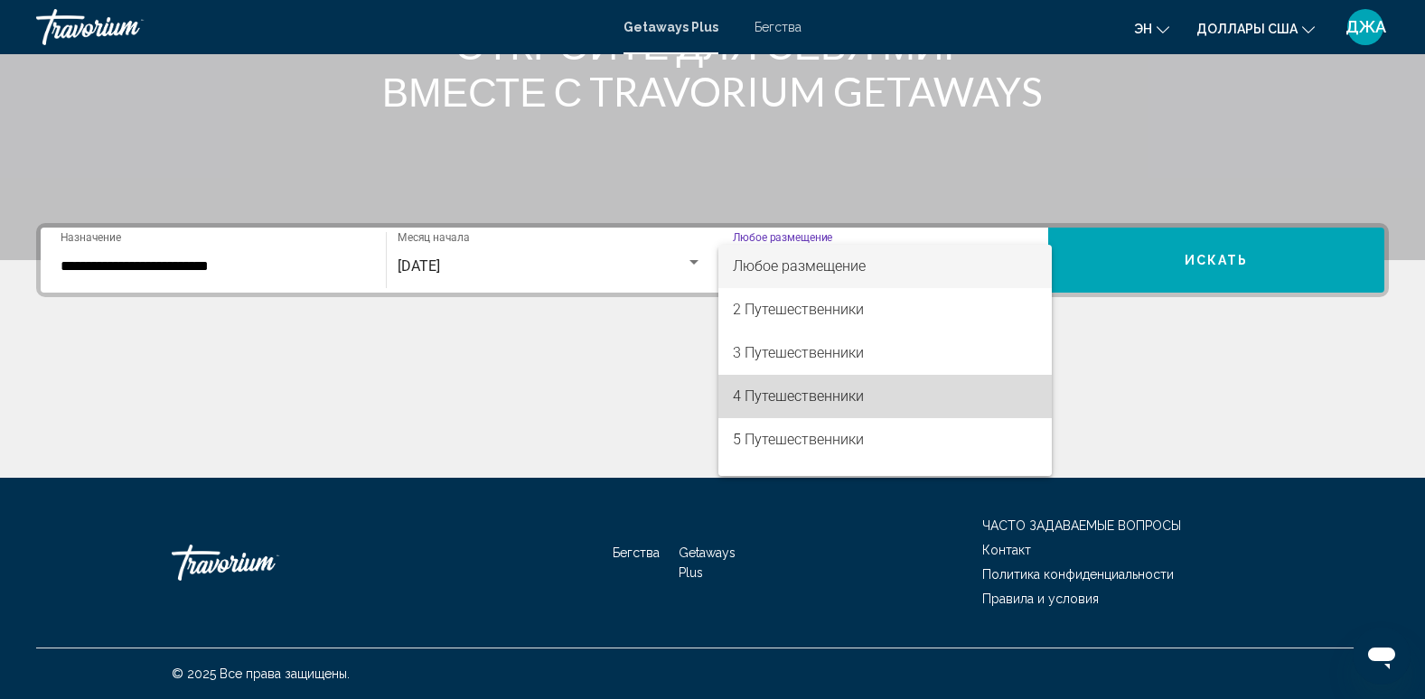
click at [900, 397] on span "4 Путешественники" at bounding box center [885, 396] width 305 height 43
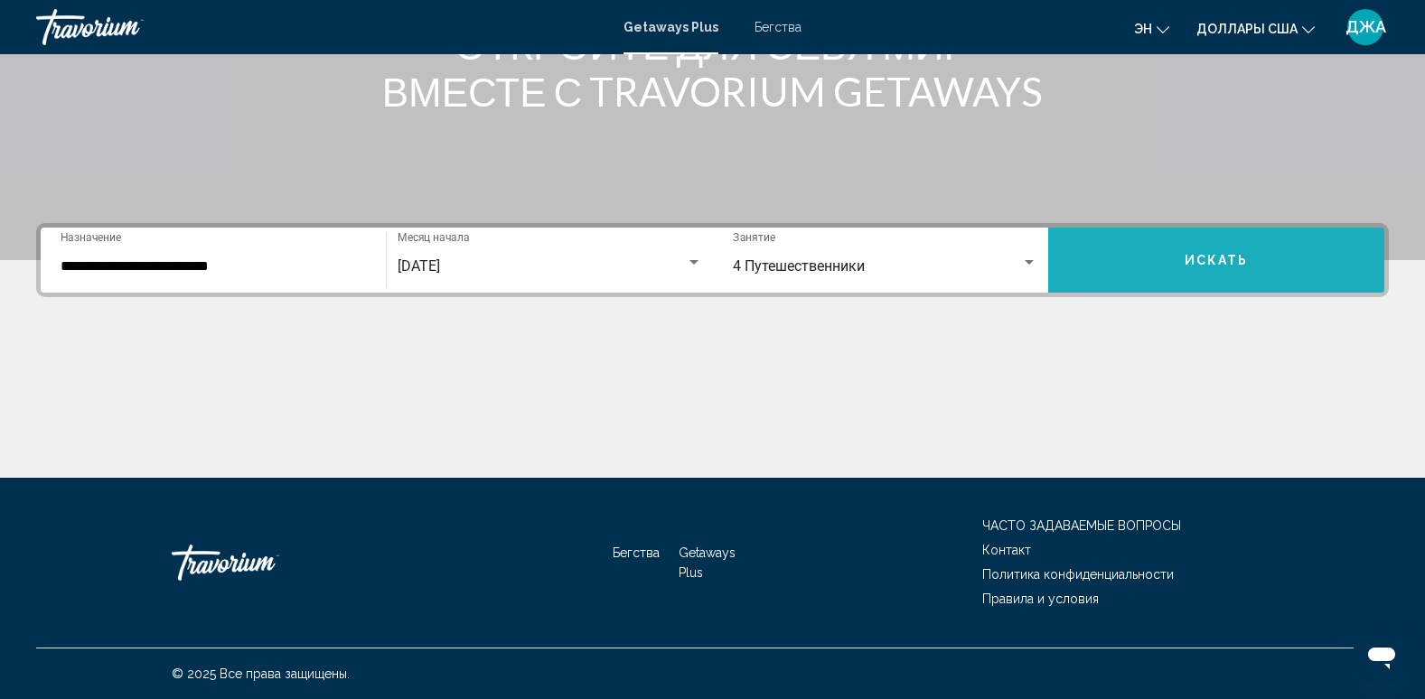
click at [1214, 254] on span "Искать" at bounding box center [1216, 261] width 64 height 14
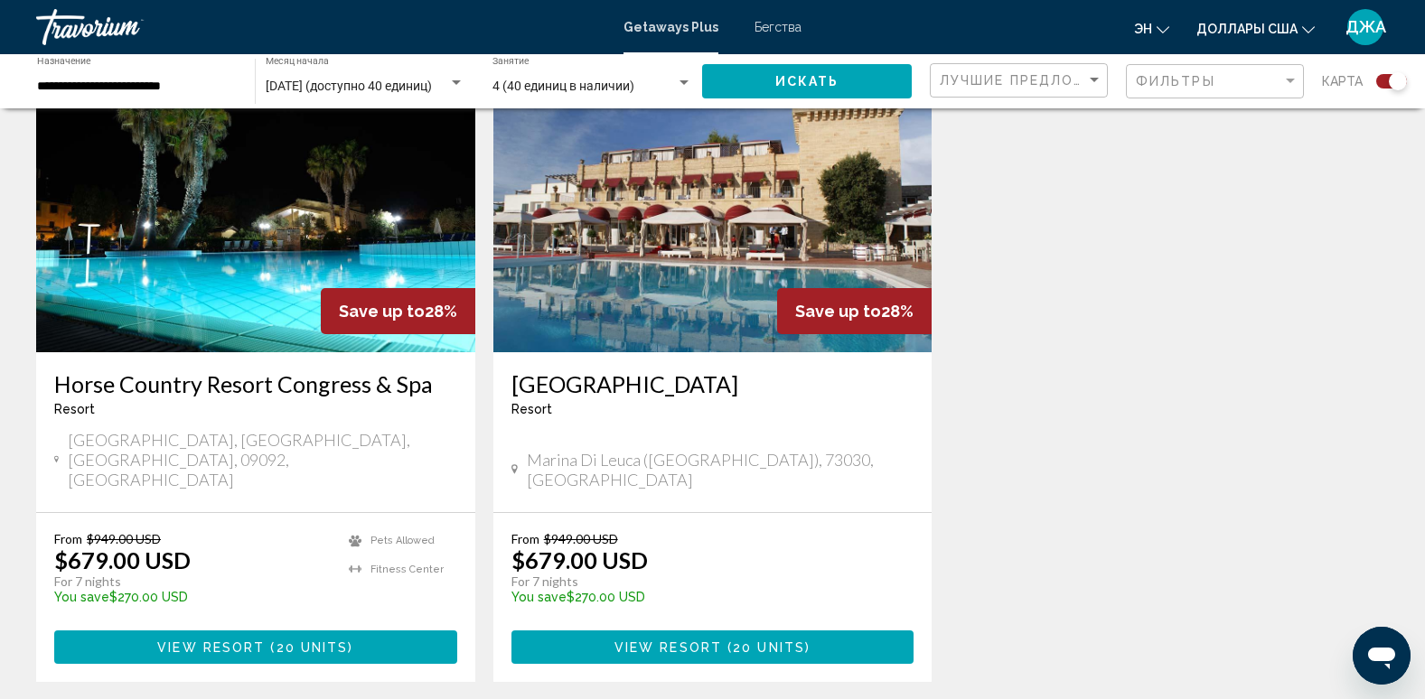
scroll to position [723, 0]
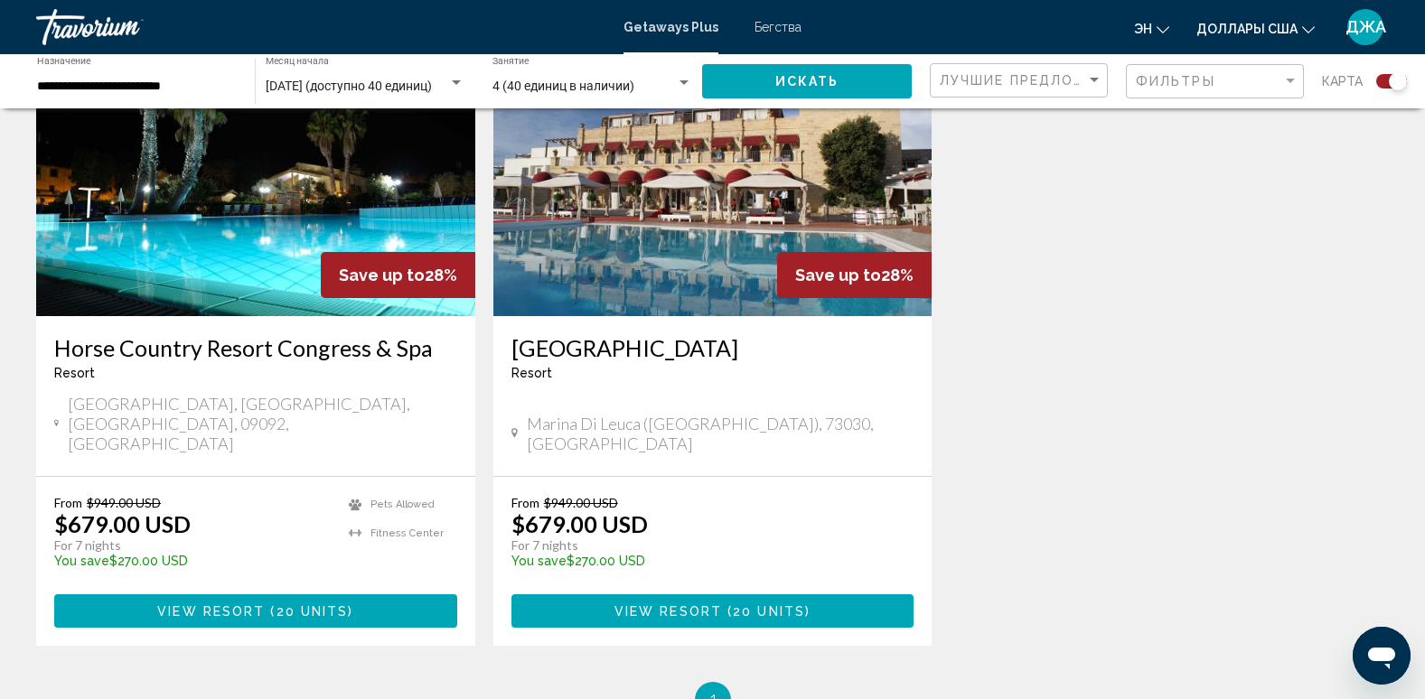
click at [564, 510] on font "$679.00 USD" at bounding box center [579, 523] width 136 height 27
click at [733, 604] on span "20 units" at bounding box center [769, 611] width 72 height 14
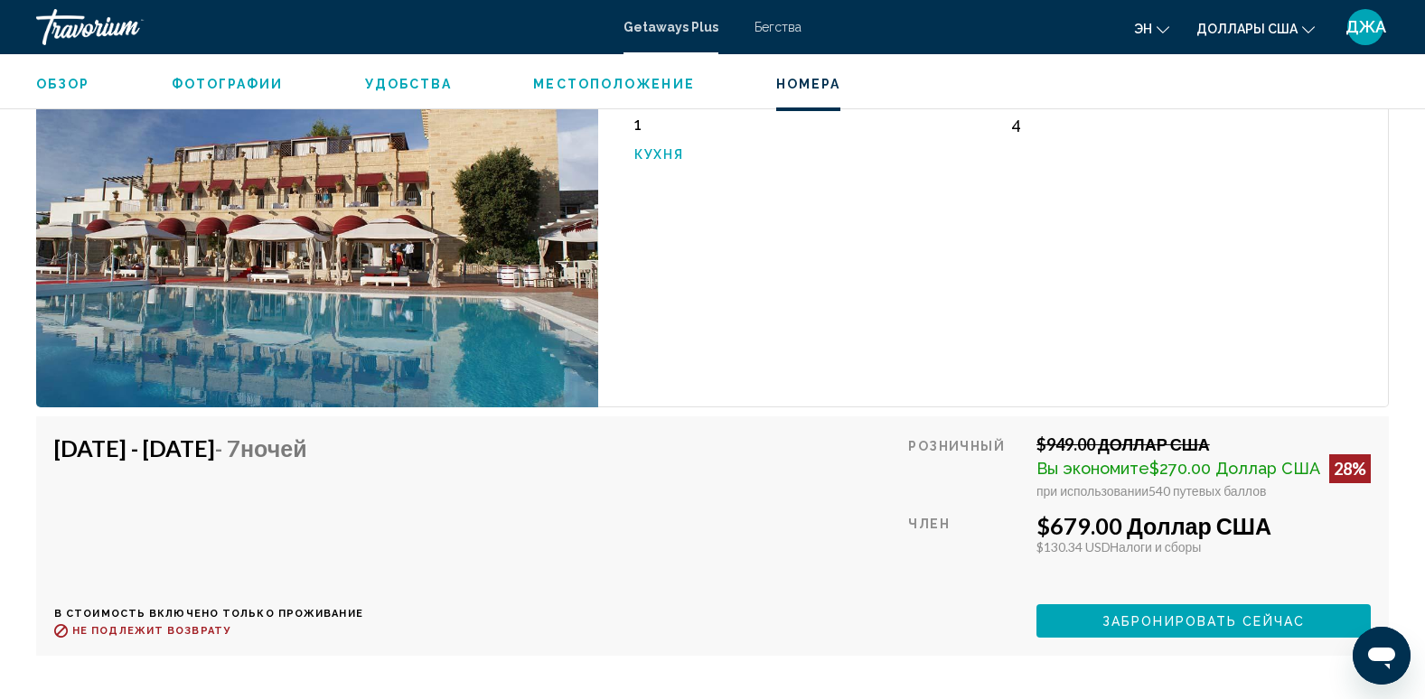
scroll to position [3035, 0]
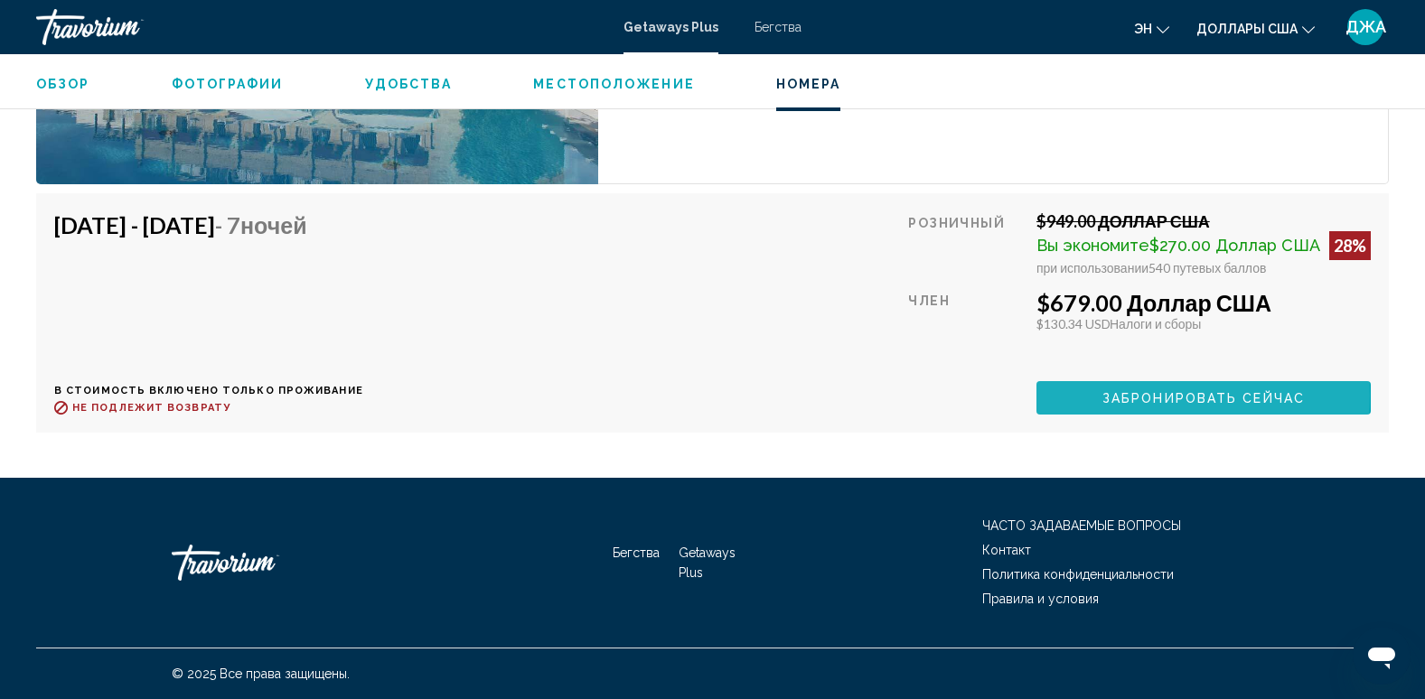
click at [1154, 406] on span "Забронировать сейчас" at bounding box center [1203, 398] width 202 height 14
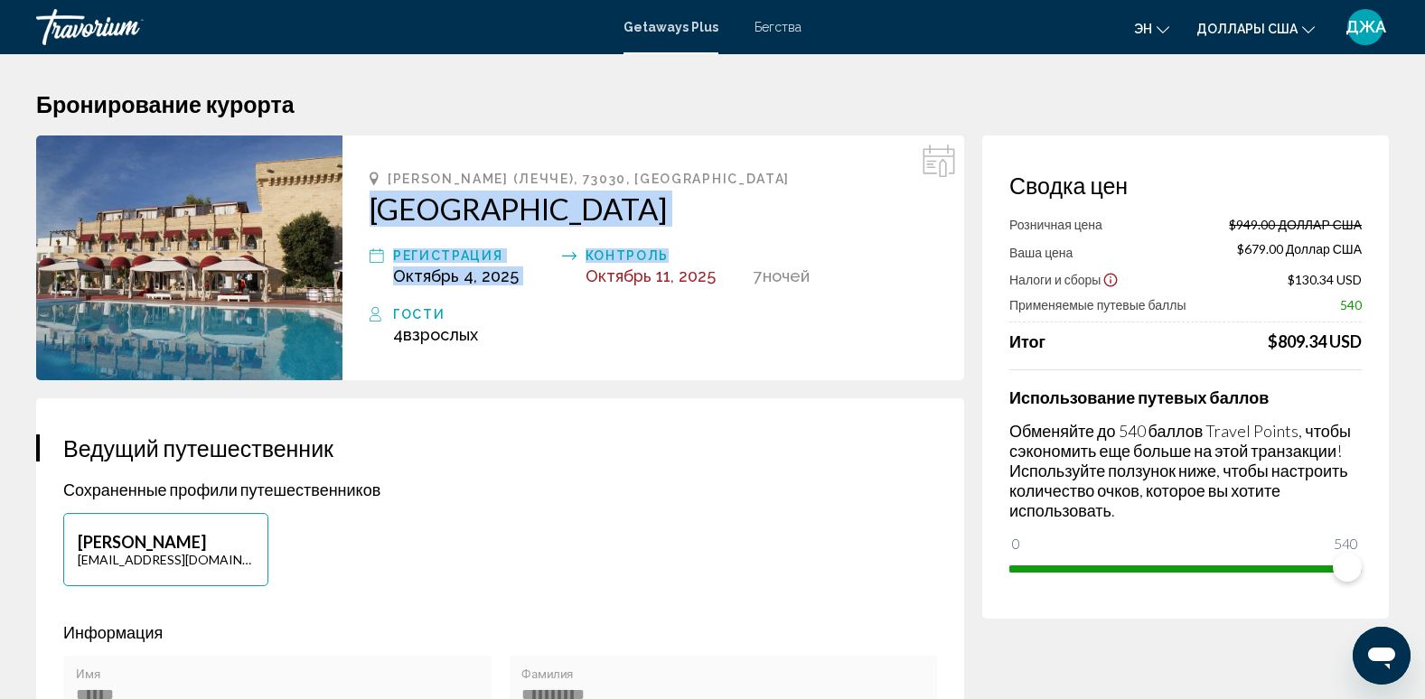
drag, startPoint x: 731, startPoint y: 228, endPoint x: 360, endPoint y: 225, distance: 370.4
click at [360, 225] on div "[PERSON_NAME] (Лечче), 73030, [GEOGRAPHIC_DATA] Messapia Hotel and Resort Регис…" at bounding box center [653, 258] width 622 height 245
copy div "Messapia Hotel and Resort Регистрация [DATE] Контроль"
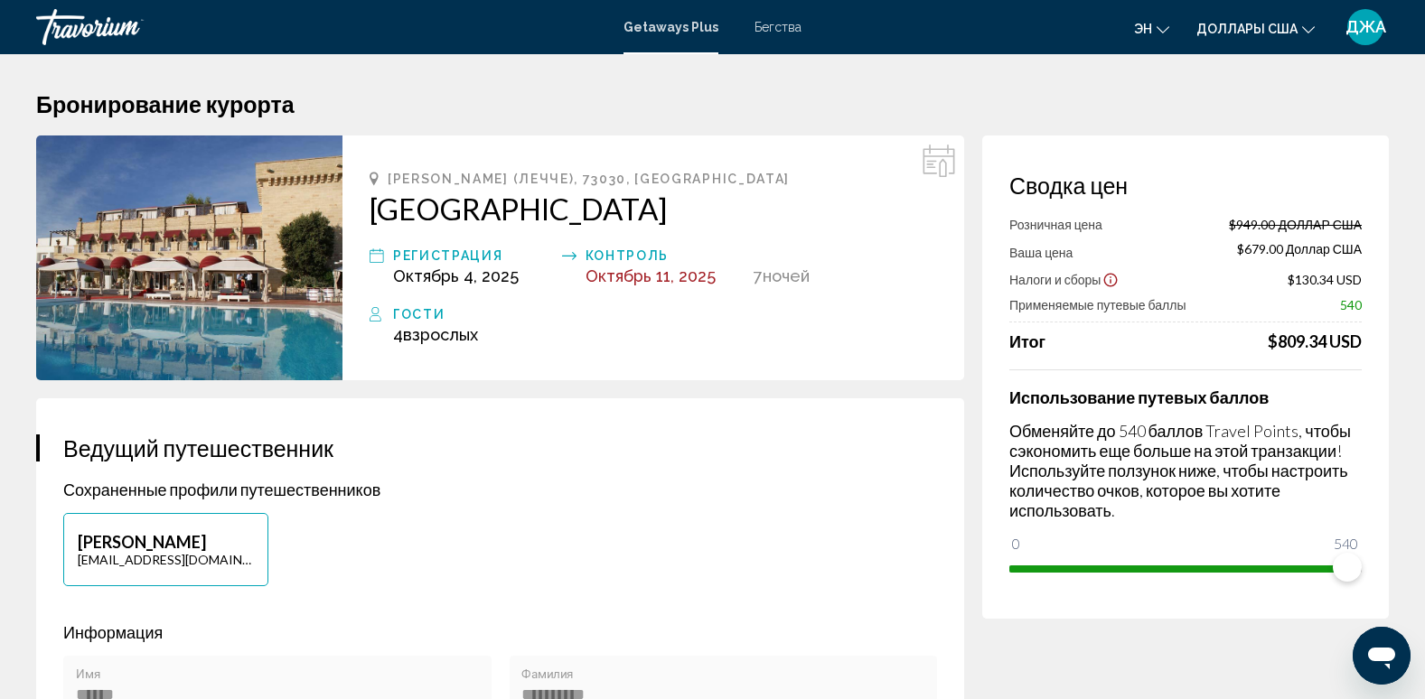
click at [575, 310] on div "Гости" at bounding box center [665, 315] width 544 height 22
click at [792, 201] on h2 "[GEOGRAPHIC_DATA]" at bounding box center [652, 209] width 567 height 36
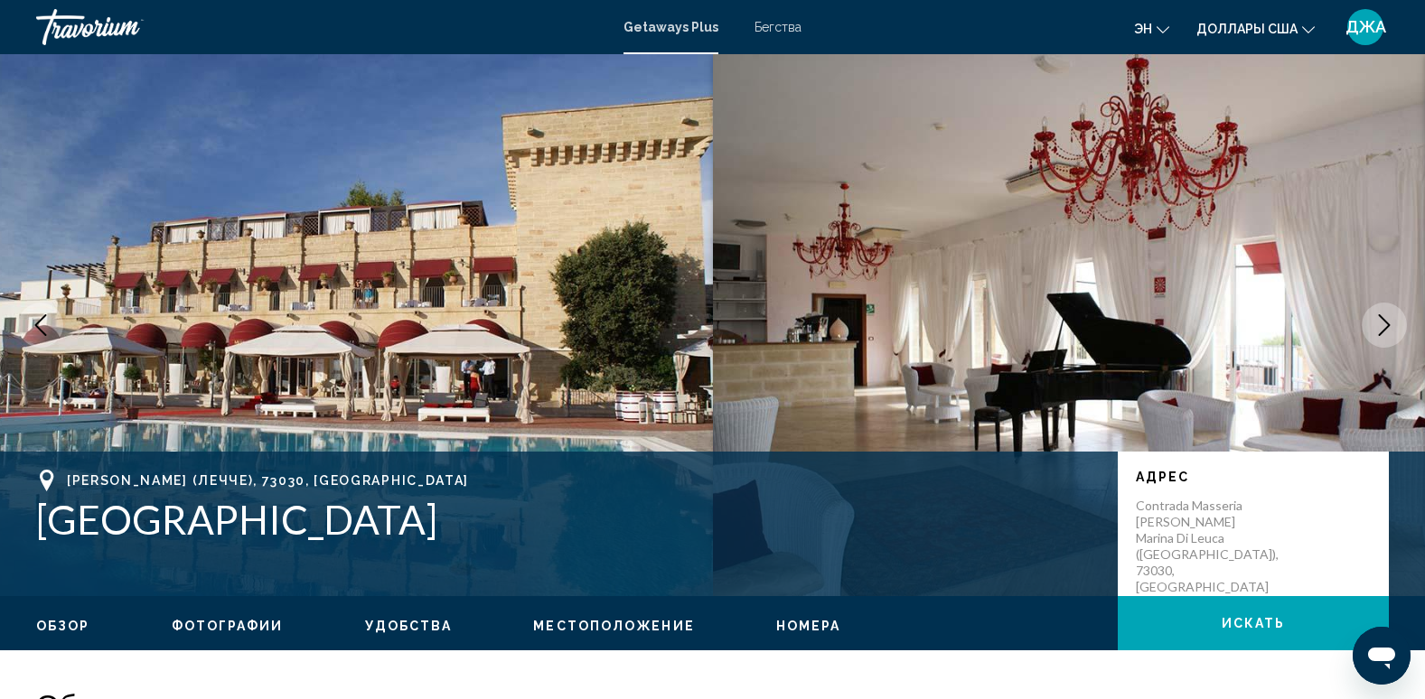
drag, startPoint x: 500, startPoint y: 542, endPoint x: 32, endPoint y: 514, distance: 469.7
click at [32, 514] on div "[PERSON_NAME] (Лечче), 73030, [GEOGRAPHIC_DATA] Messapia Hotel and [GEOGRAPHIC_…" at bounding box center [712, 524] width 1425 height 108
copy h1 "[GEOGRAPHIC_DATA]"
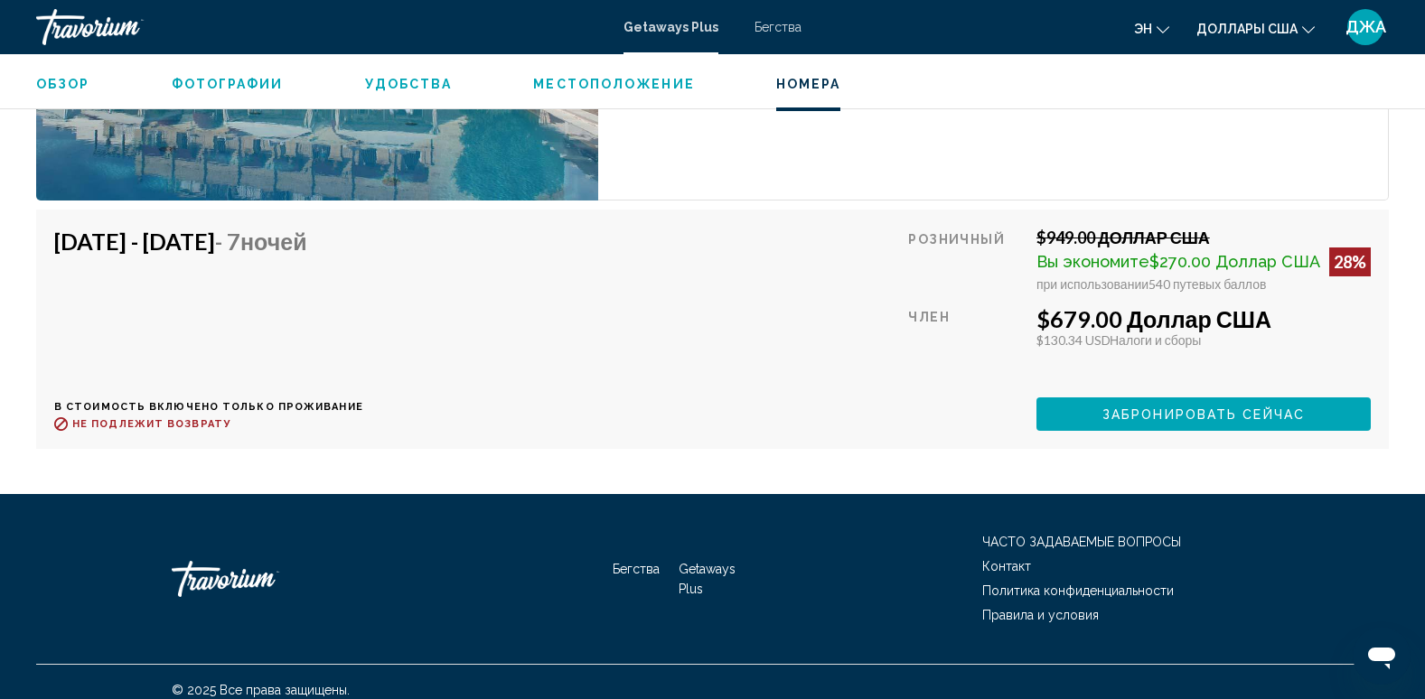
scroll to position [3072, 0]
